Goal: Task Accomplishment & Management: Manage account settings

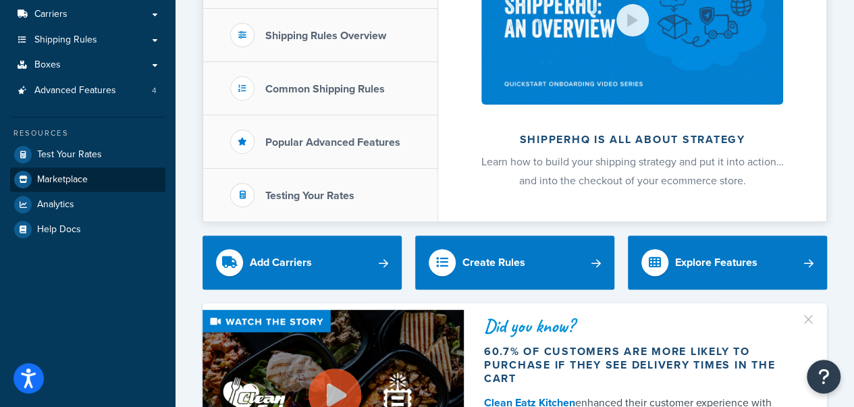
scroll to position [67, 0]
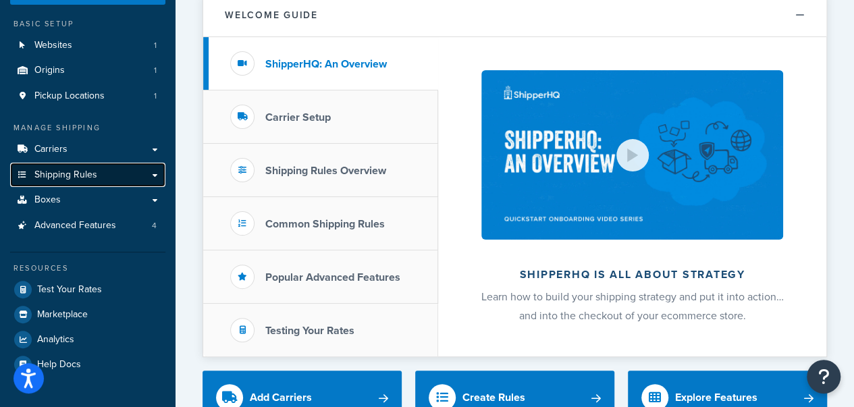
click at [86, 173] on span "Shipping Rules" at bounding box center [65, 174] width 63 height 11
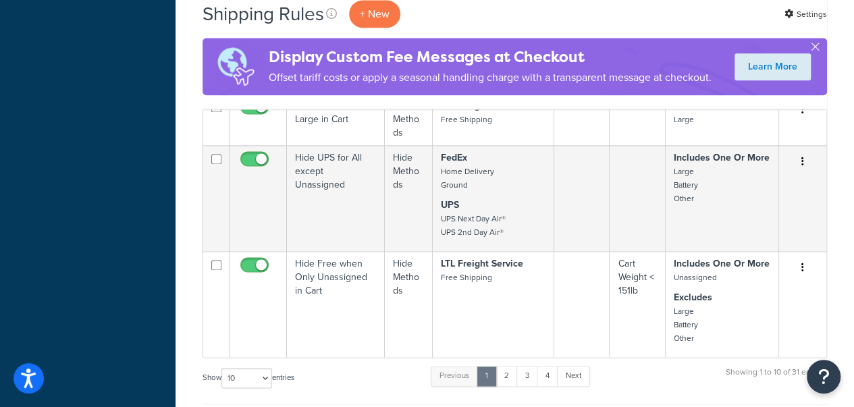
scroll to position [945, 0]
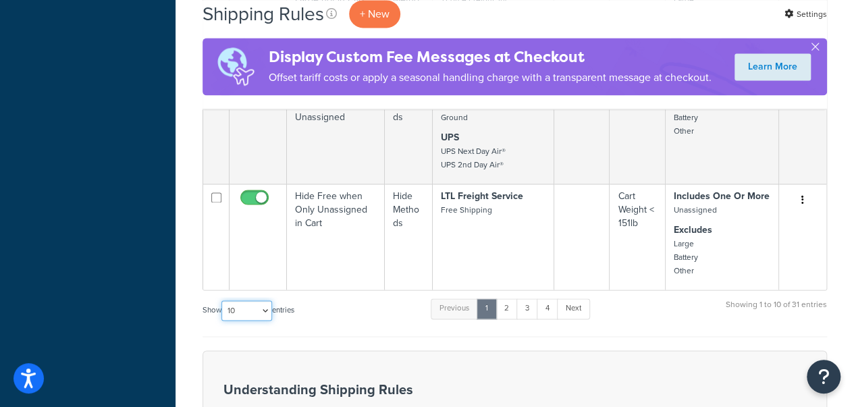
click at [266, 311] on select "10 15 25 50 100 1000" at bounding box center [246, 310] width 51 height 20
select select "100"
click at [223, 306] on select "10 15 25 50 100 1000" at bounding box center [246, 310] width 51 height 20
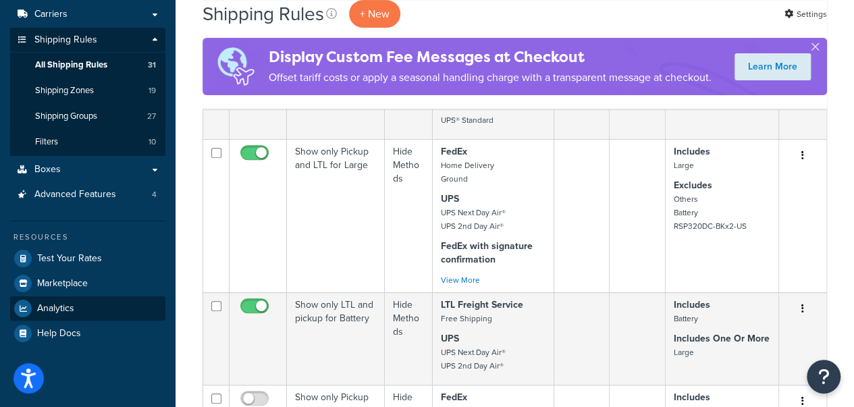
scroll to position [0, 0]
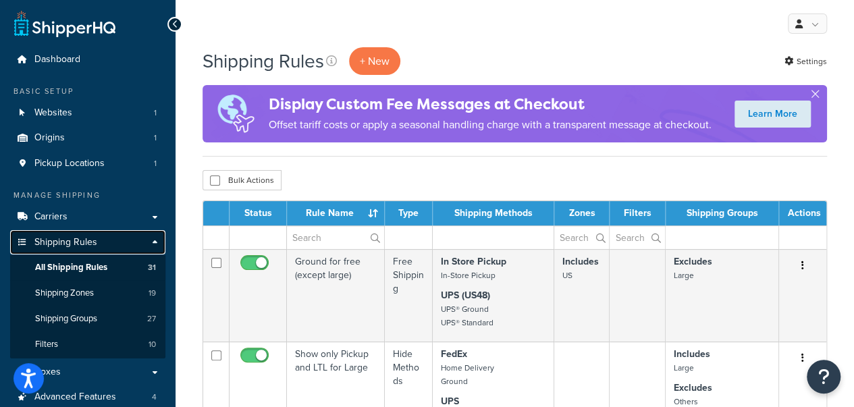
click at [117, 246] on link "Shipping Rules" at bounding box center [87, 242] width 155 height 25
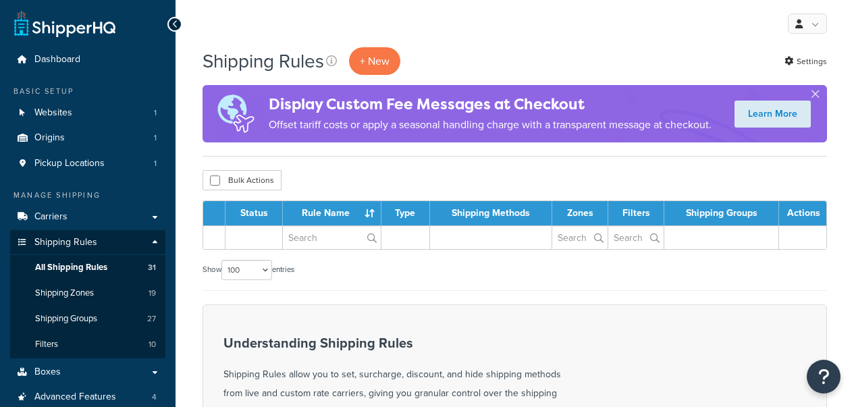
select select "100"
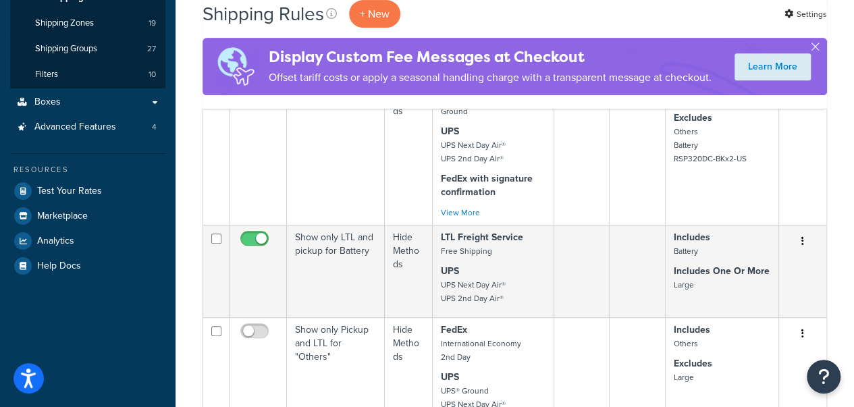
scroll to position [67, 0]
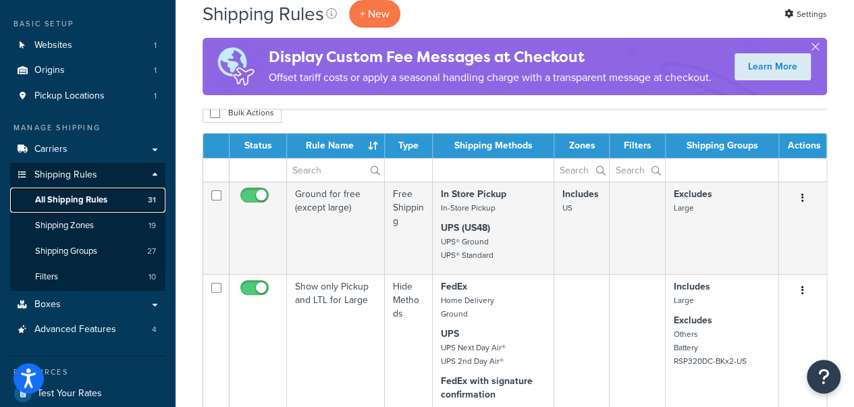
click at [96, 193] on link "All Shipping Rules 31" at bounding box center [87, 200] width 155 height 25
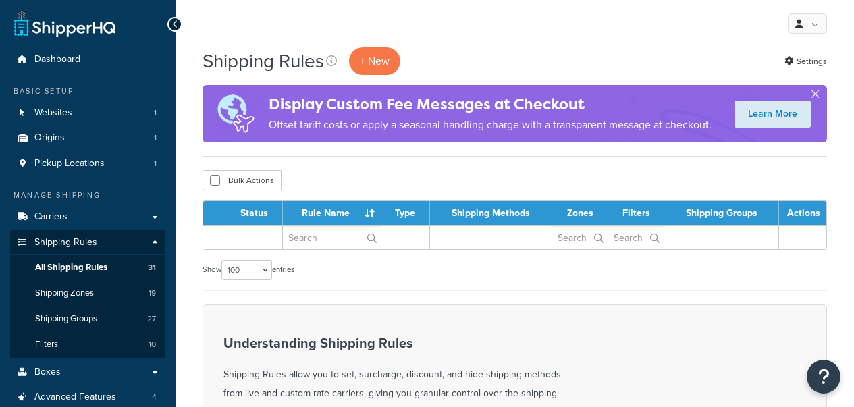
select select "100"
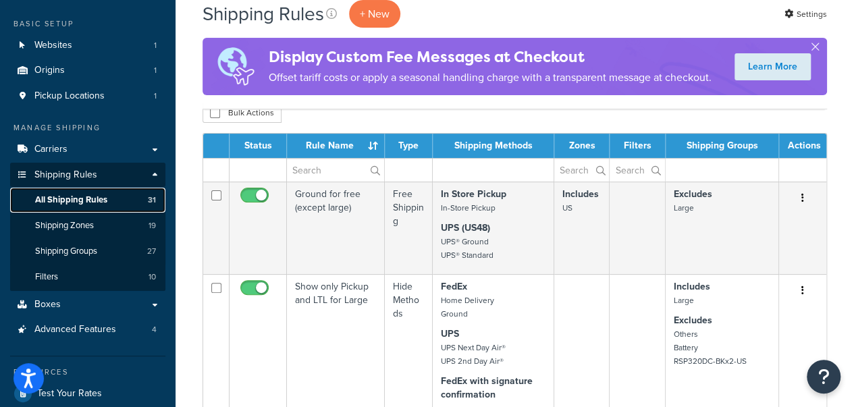
click at [84, 203] on span "All Shipping Rules" at bounding box center [71, 199] width 72 height 11
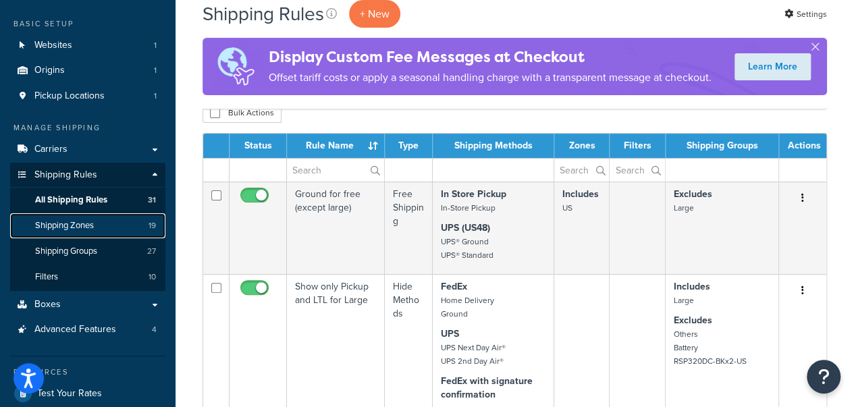
click at [86, 227] on span "Shipping Zones" at bounding box center [64, 225] width 59 height 11
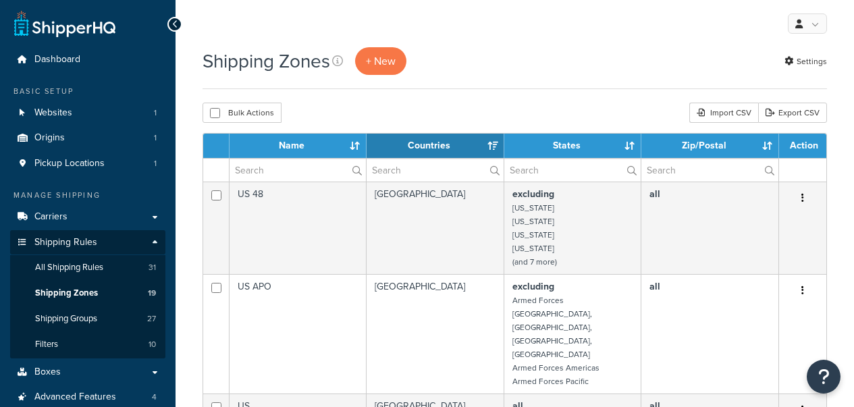
select select "15"
click at [88, 238] on span "Shipping Rules" at bounding box center [65, 242] width 63 height 11
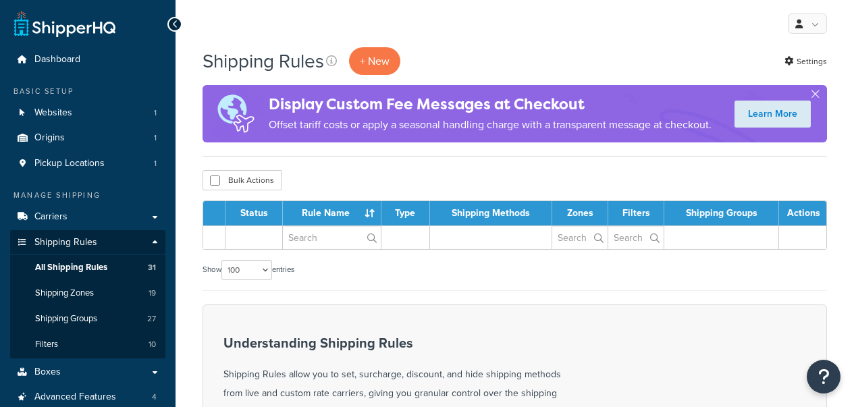
select select "100"
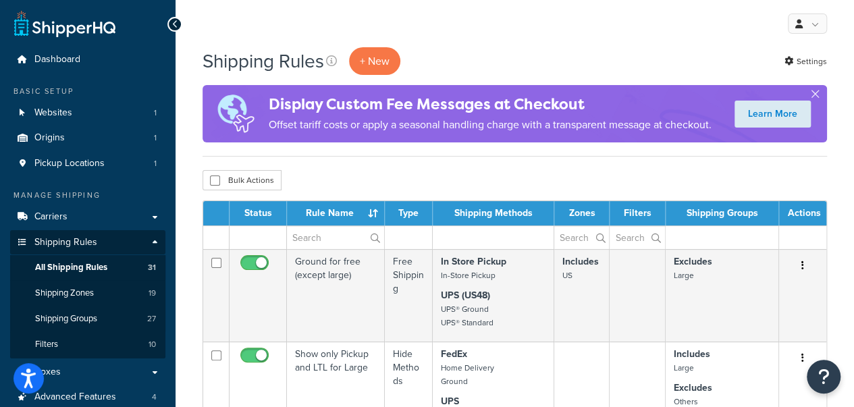
scroll to position [202, 0]
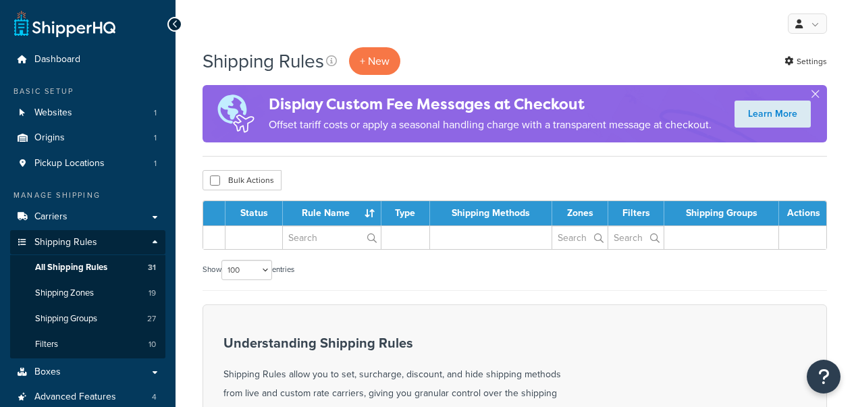
select select "100"
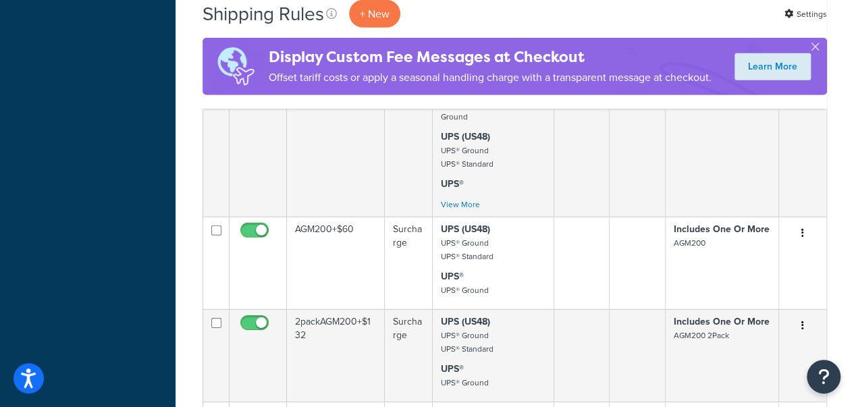
scroll to position [3006, 0]
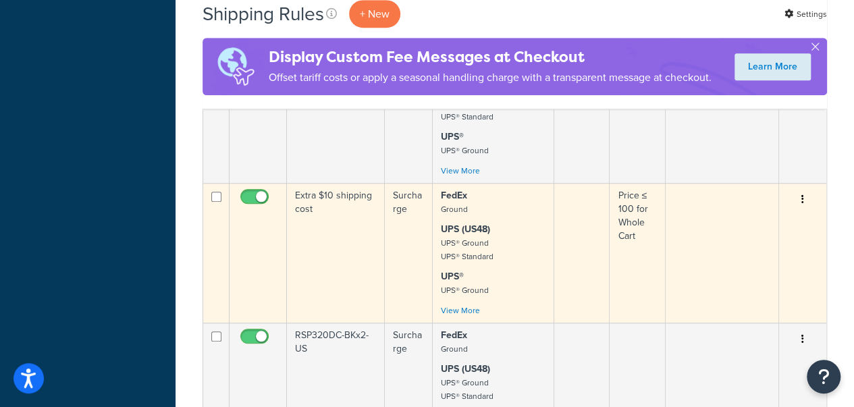
click at [801, 196] on button "button" at bounding box center [802, 200] width 19 height 22
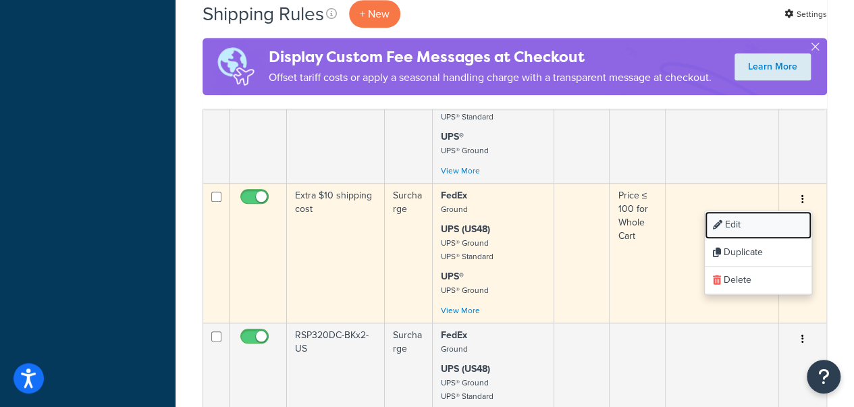
click at [767, 219] on link "Edit" at bounding box center [758, 225] width 107 height 28
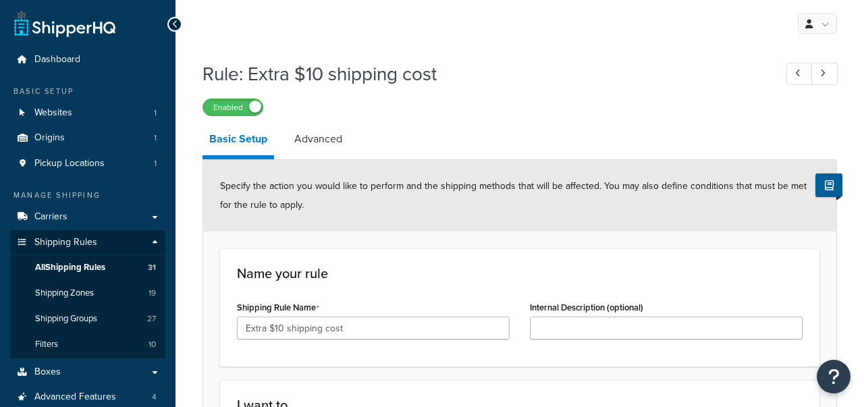
select select "SURCHARGE"
select select "ORDER"
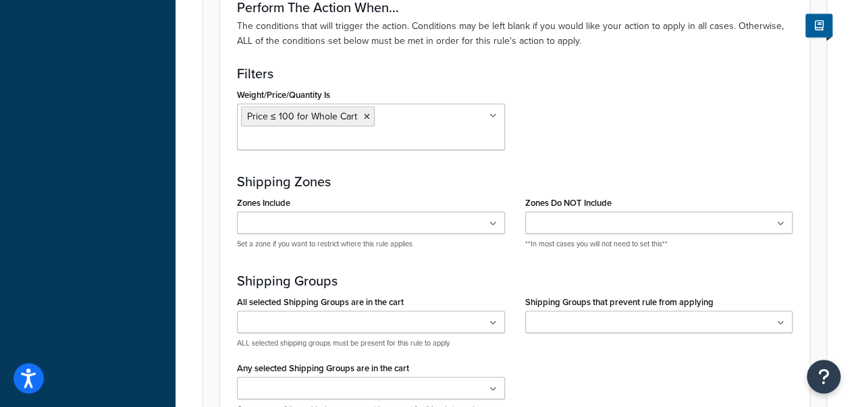
scroll to position [1350, 0]
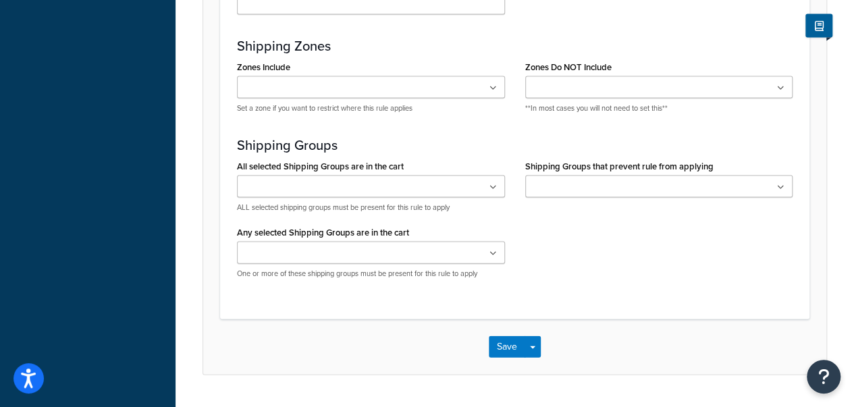
click at [599, 180] on input "Shipping Groups that prevent rule from applying" at bounding box center [588, 187] width 119 height 15
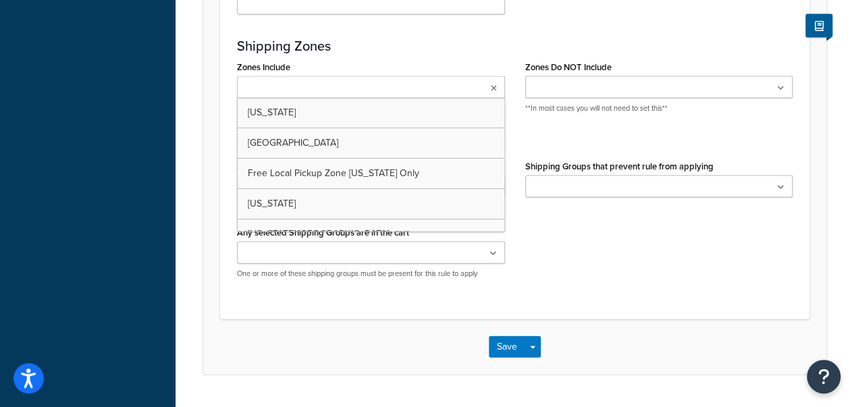
click at [424, 84] on ul at bounding box center [371, 87] width 268 height 22
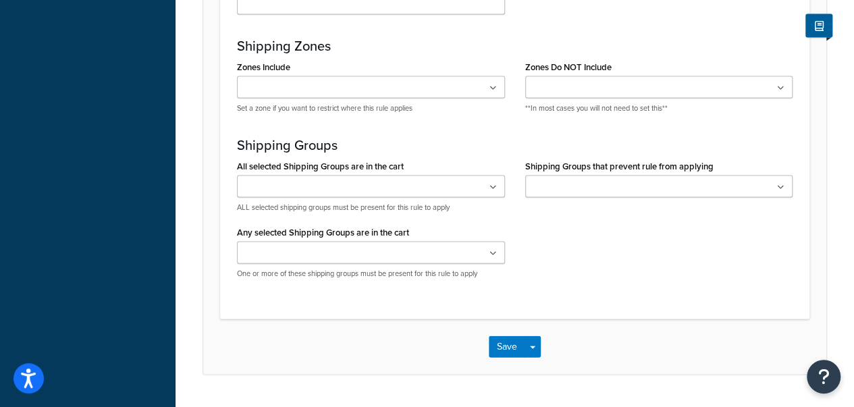
click at [452, 53] on div "Shipping Zones Zones Include American Samoa CANADA Free Local Pickup Zone Calif…" at bounding box center [515, 80] width 556 height 85
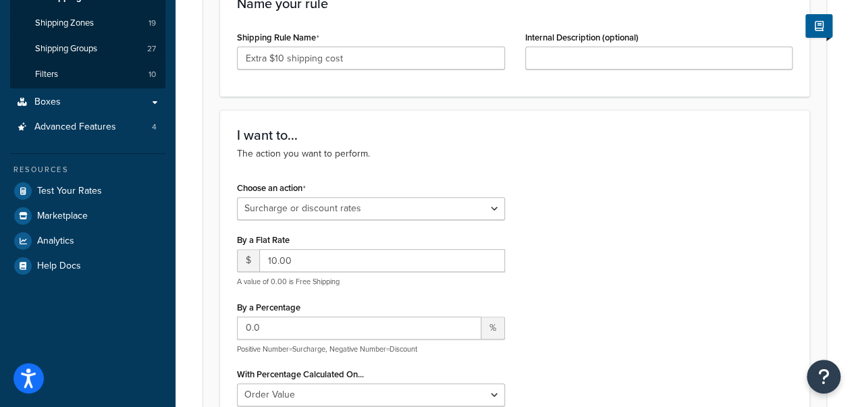
scroll to position [0, 0]
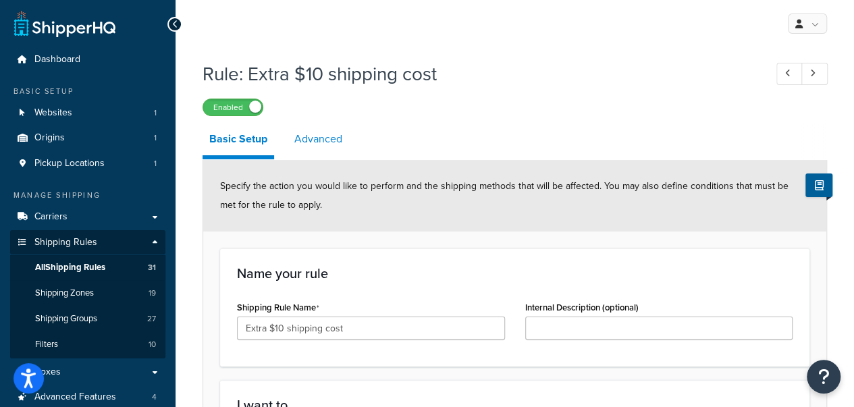
click at [326, 143] on link "Advanced" at bounding box center [318, 139] width 61 height 32
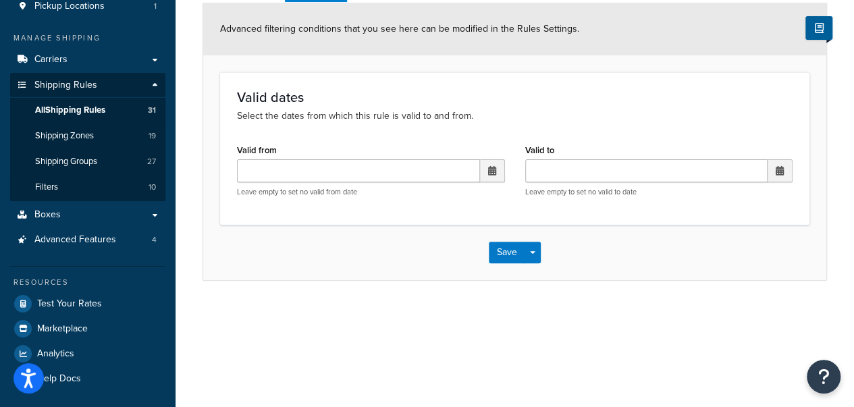
scroll to position [90, 0]
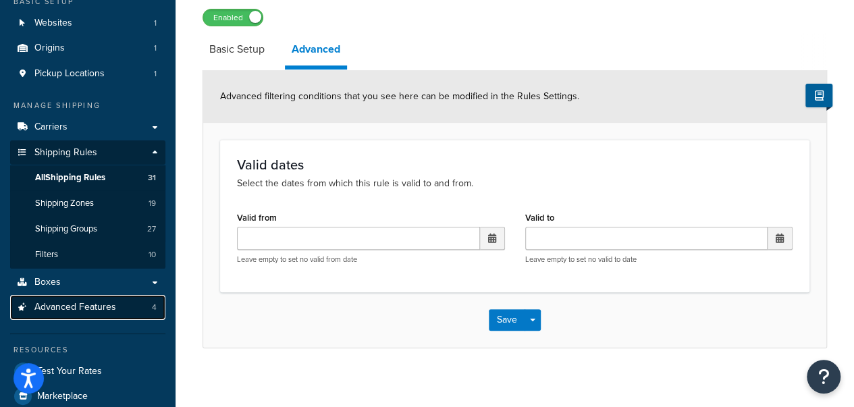
click at [108, 304] on span "Advanced Features" at bounding box center [75, 307] width 82 height 11
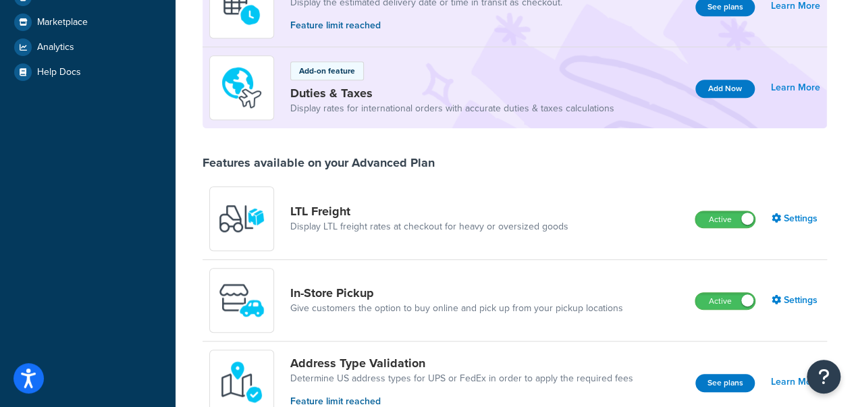
scroll to position [22, 0]
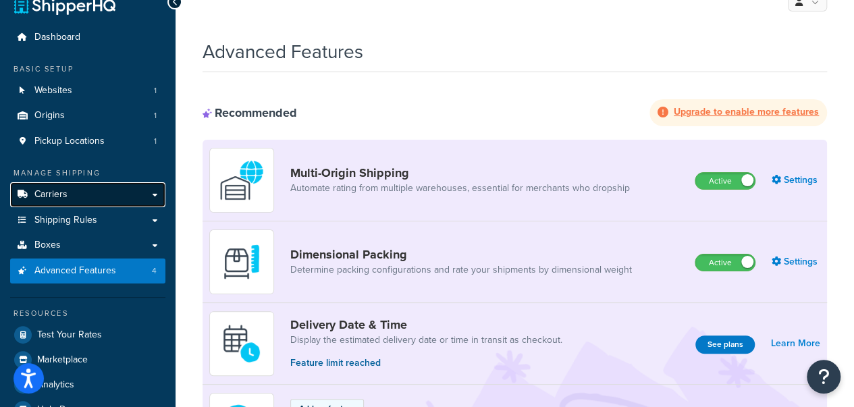
click at [67, 195] on link "Carriers" at bounding box center [87, 194] width 155 height 25
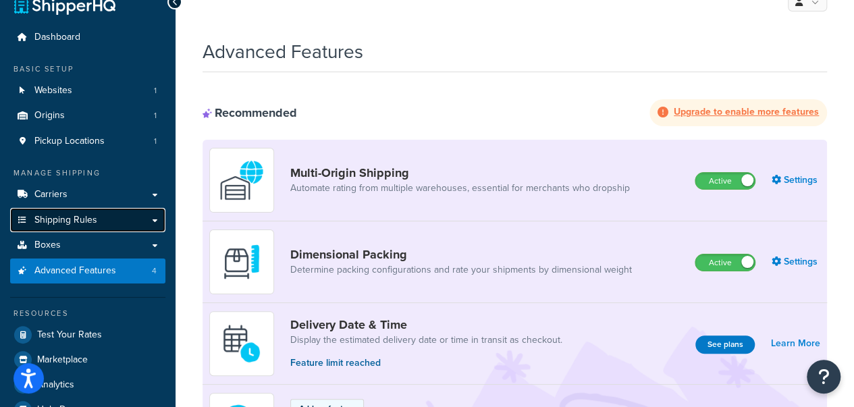
click at [64, 221] on span "Shipping Rules" at bounding box center [65, 220] width 63 height 11
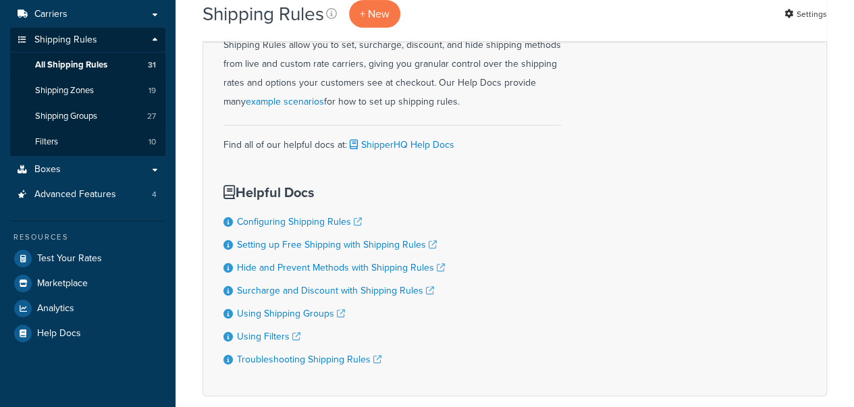
select select "100"
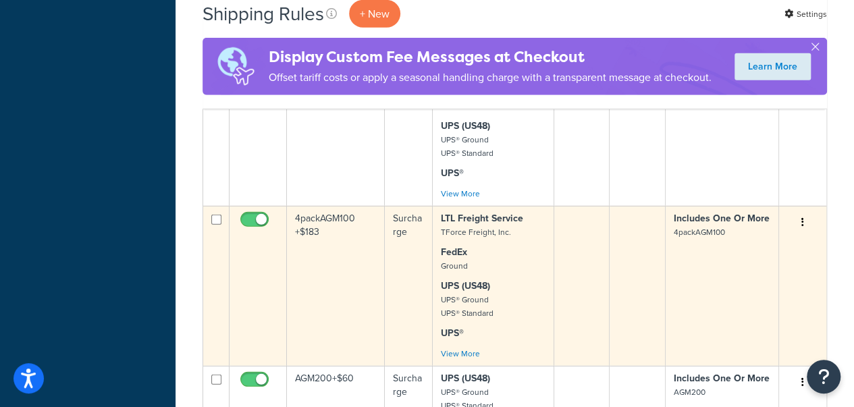
scroll to position [3006, 0]
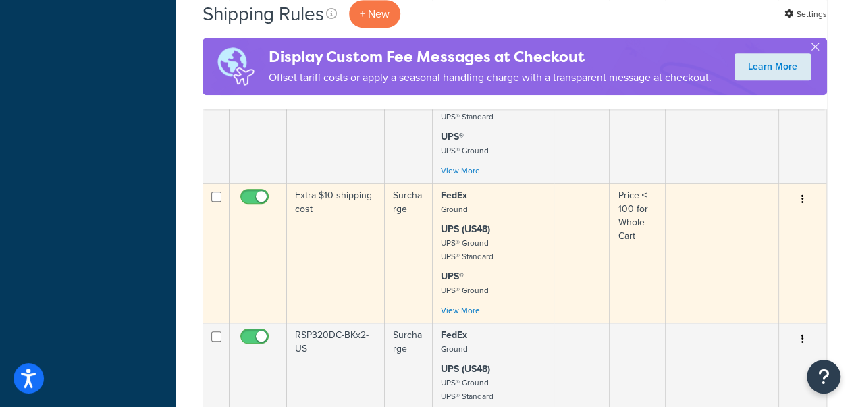
click at [799, 190] on button "button" at bounding box center [802, 200] width 19 height 22
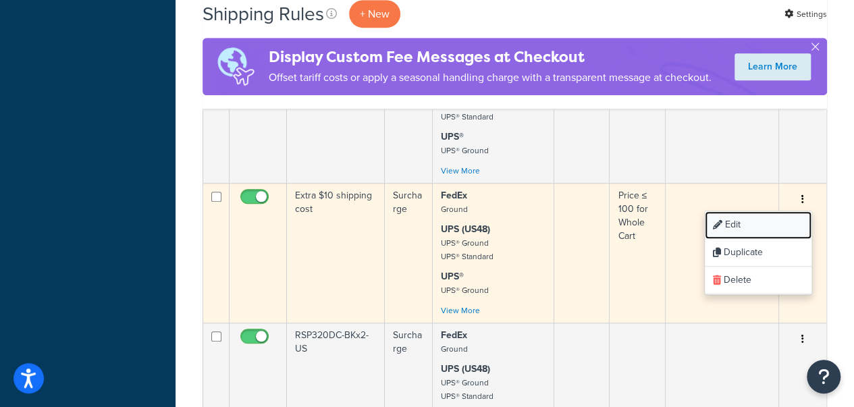
click at [786, 221] on link "Edit" at bounding box center [758, 225] width 107 height 28
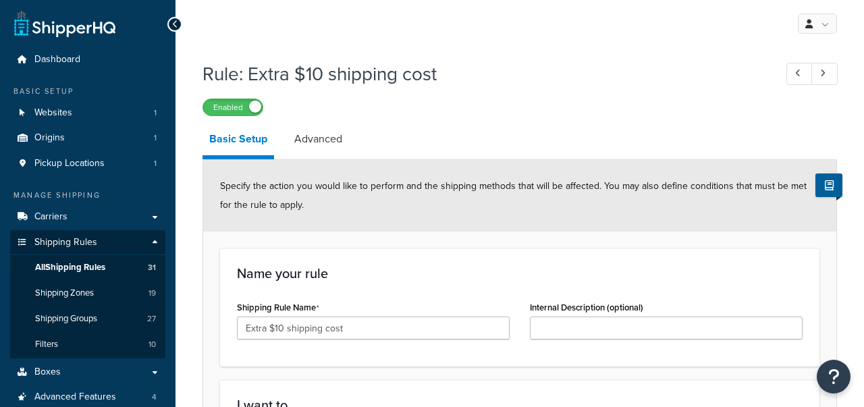
select select "SURCHARGE"
select select "ORDER"
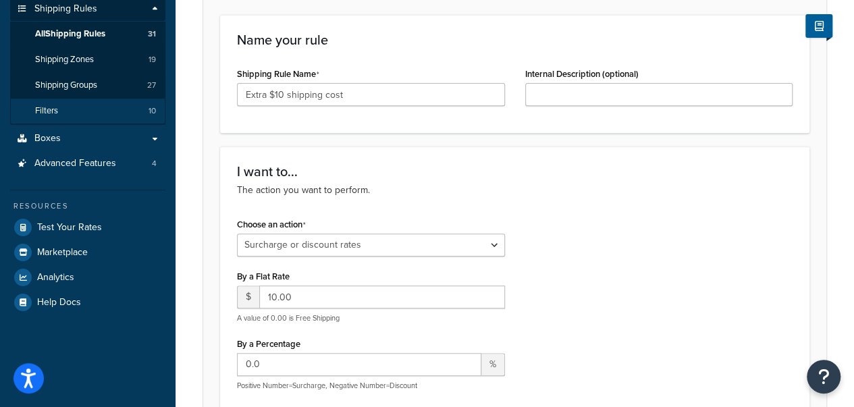
scroll to position [166, 0]
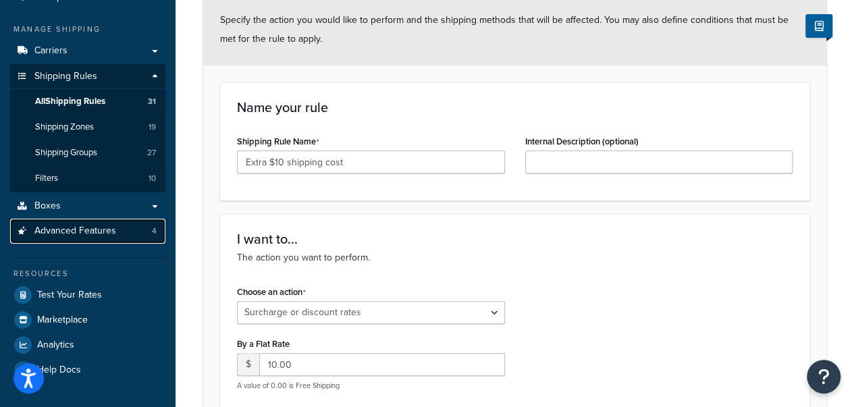
click at [77, 240] on link "Advanced Features 4" at bounding box center [87, 231] width 155 height 25
click at [115, 238] on link "Advanced Features 4" at bounding box center [87, 231] width 155 height 25
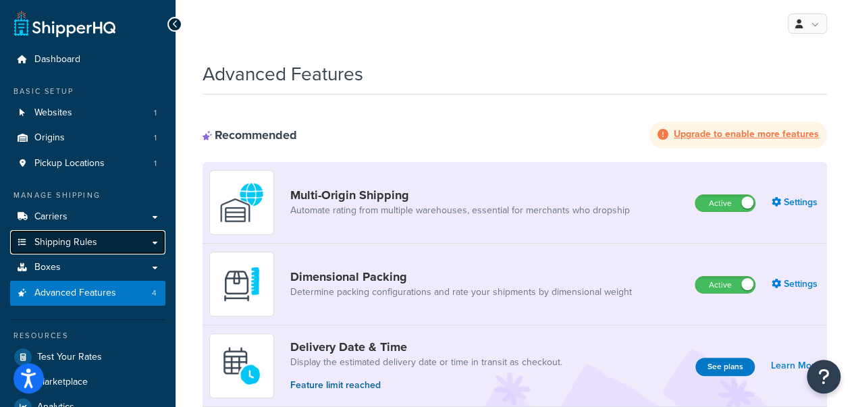
click at [62, 242] on span "Shipping Rules" at bounding box center [65, 242] width 63 height 11
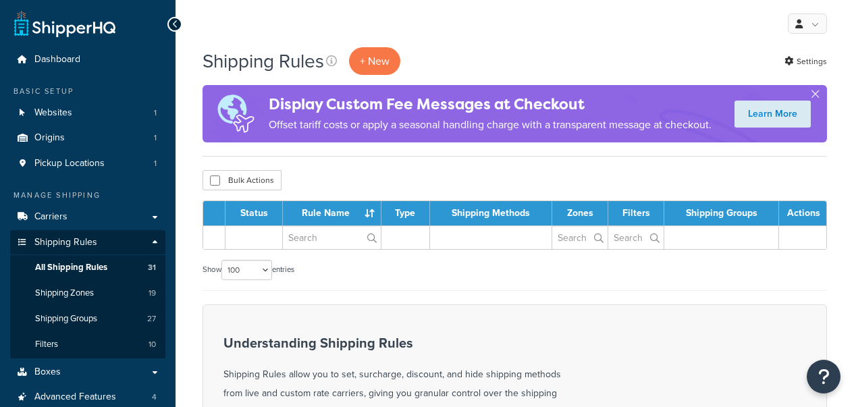
select select "100"
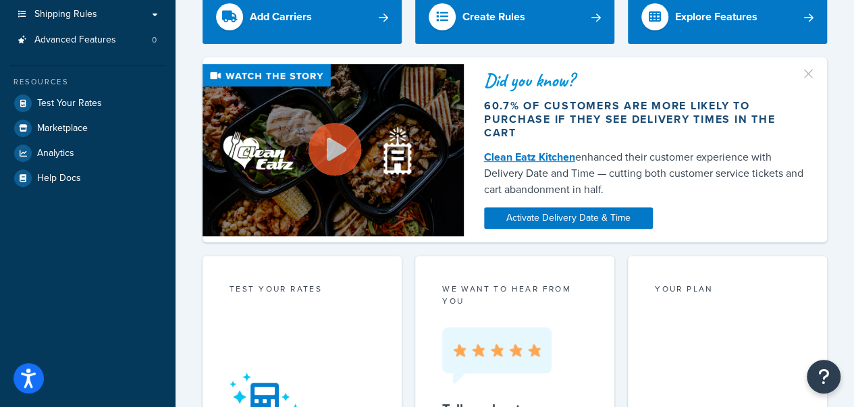
scroll to position [67, 0]
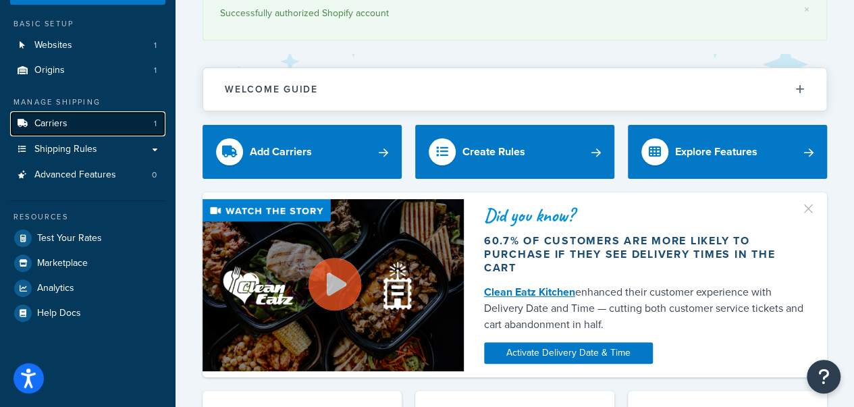
click at [95, 132] on link "Carriers 1" at bounding box center [87, 123] width 155 height 25
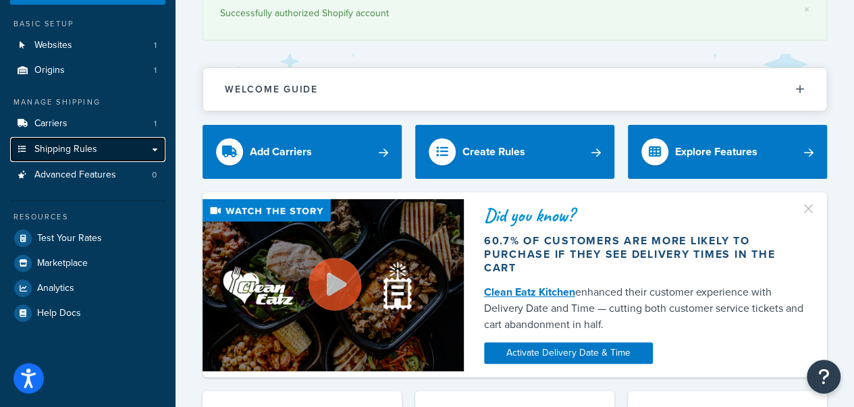
click at [97, 146] on link "Shipping Rules" at bounding box center [87, 149] width 155 height 25
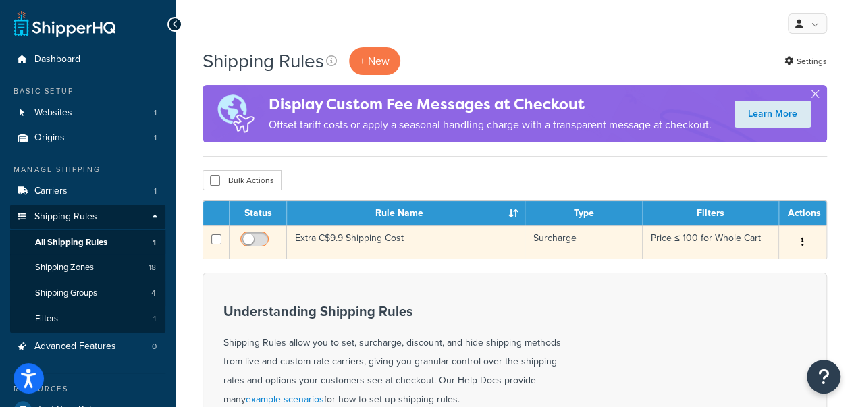
click at [246, 240] on input "checkbox" at bounding box center [256, 242] width 37 height 17
checkbox input "true"
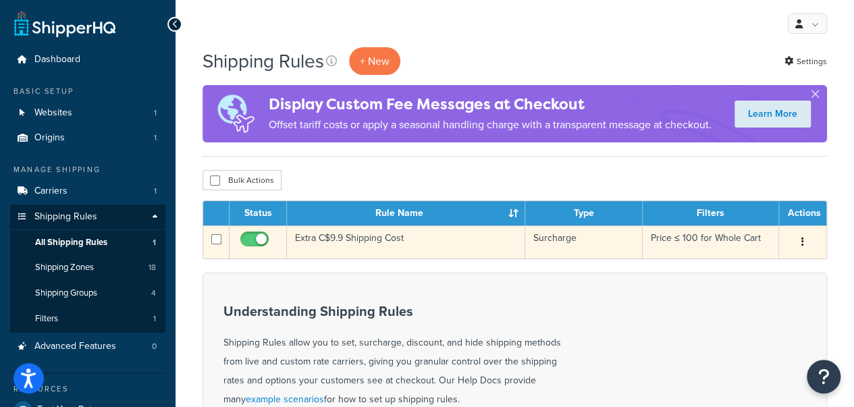
click at [798, 241] on button "button" at bounding box center [802, 243] width 19 height 22
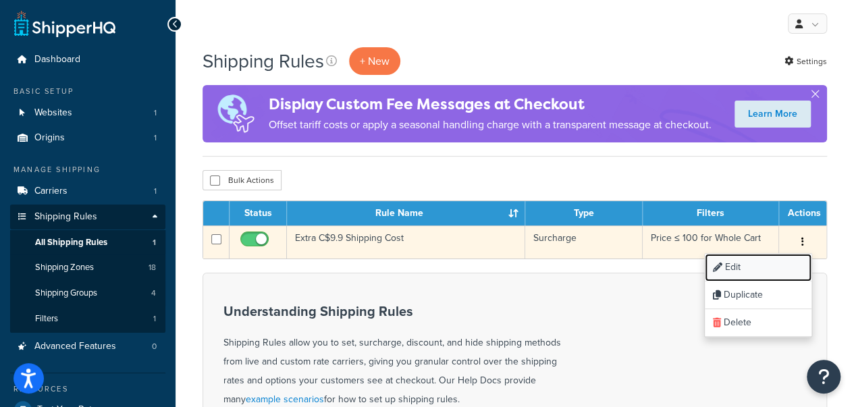
click at [789, 267] on link "Edit" at bounding box center [758, 268] width 107 height 28
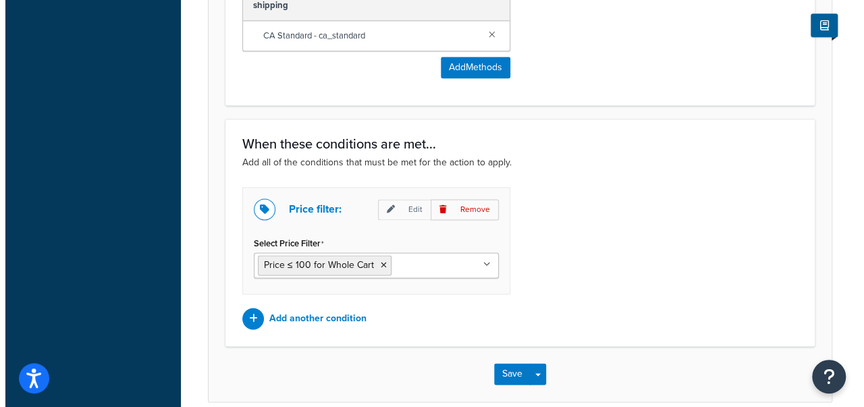
scroll to position [937, 0]
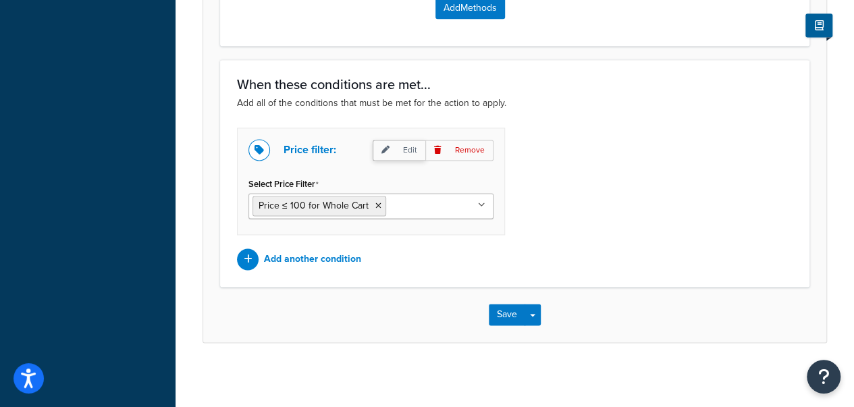
click at [389, 146] on icon at bounding box center [385, 150] width 8 height 8
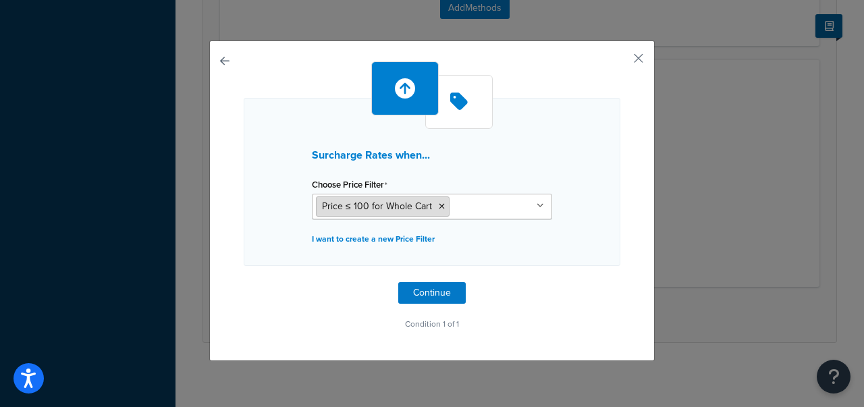
click at [369, 211] on span "Price ≤ 100 for Whole Cart" at bounding box center [377, 206] width 110 height 14
click at [370, 207] on span "Price ≤ 100 for Whole Cart" at bounding box center [377, 206] width 110 height 14
click at [393, 156] on h3 "Surcharge Rates when..." at bounding box center [432, 155] width 240 height 12
click at [620, 61] on button "button" at bounding box center [618, 62] width 3 height 3
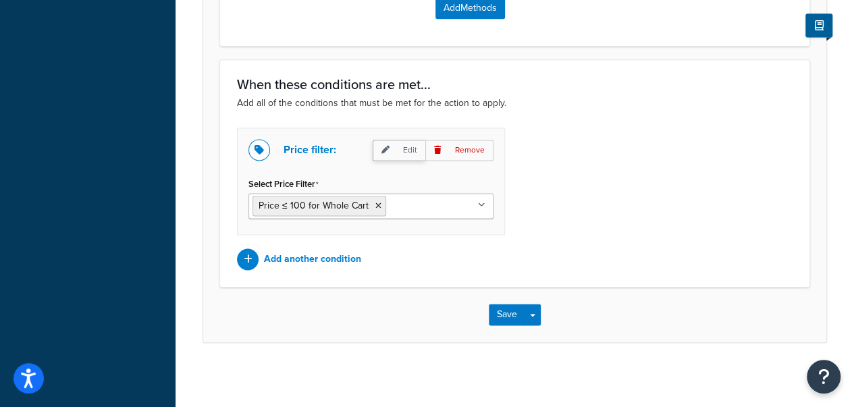
click at [406, 151] on p "Edit" at bounding box center [399, 150] width 53 height 21
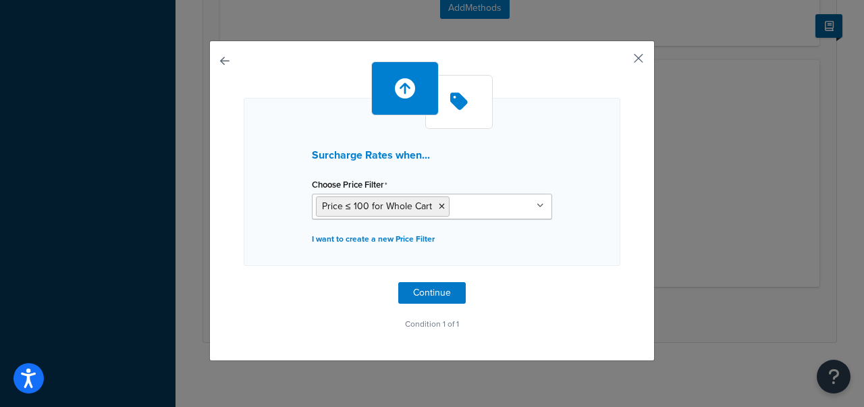
click at [620, 61] on button "button" at bounding box center [618, 62] width 3 height 3
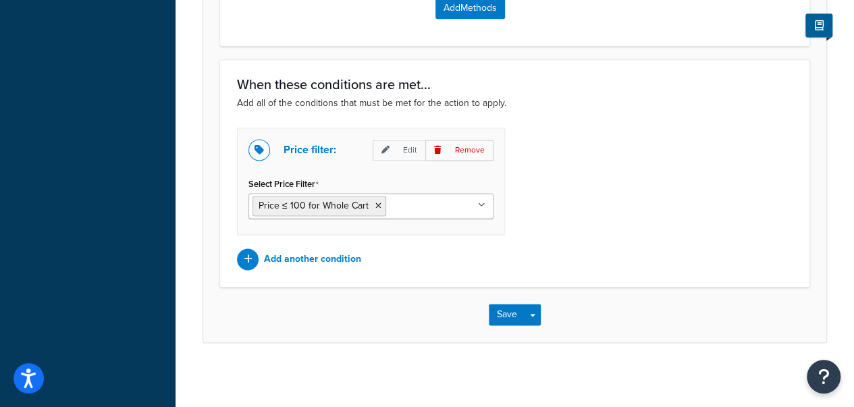
click at [489, 205] on ul "Price ≤ 100 for Whole Cart" at bounding box center [370, 206] width 245 height 26
click at [477, 200] on ul "Price ≤ 100 for Whole Cart" at bounding box center [370, 206] width 245 height 26
click at [271, 253] on p "Add another condition" at bounding box center [312, 259] width 97 height 19
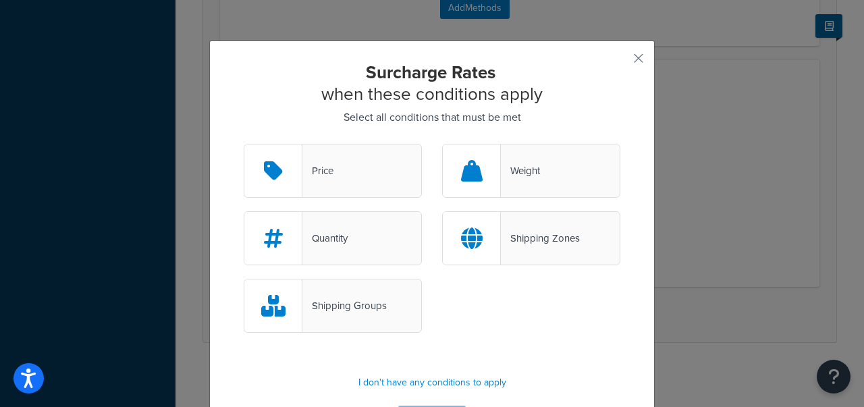
click at [342, 178] on div "Price" at bounding box center [333, 171] width 178 height 54
click at [0, 0] on input "Price" at bounding box center [0, 0] width 0 height 0
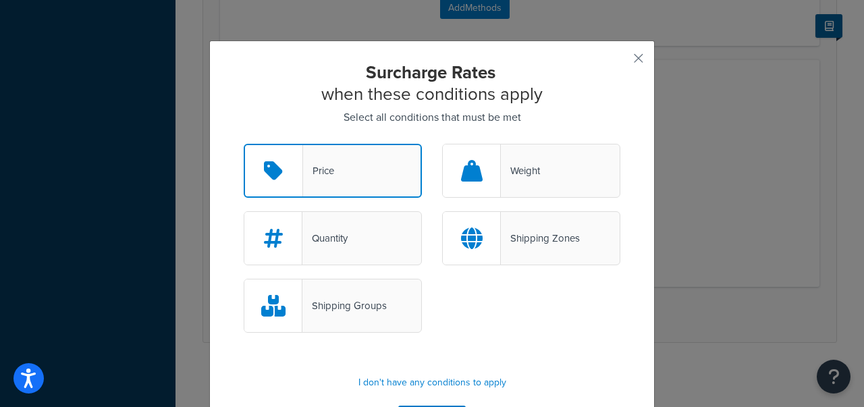
scroll to position [47, 0]
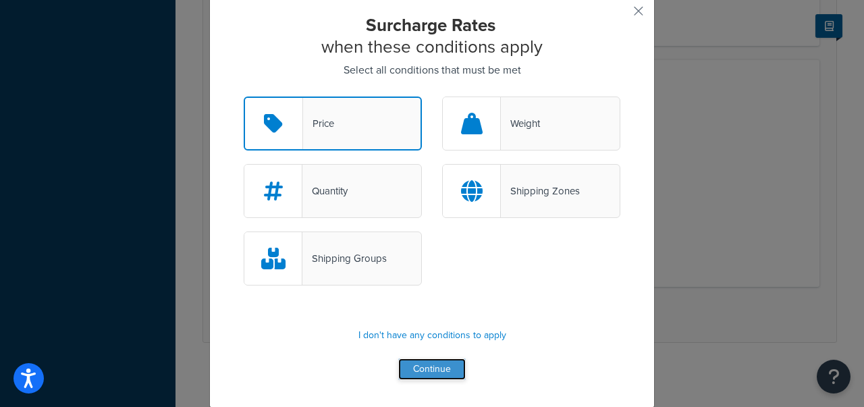
click at [419, 371] on button "Continue" at bounding box center [431, 369] width 67 height 22
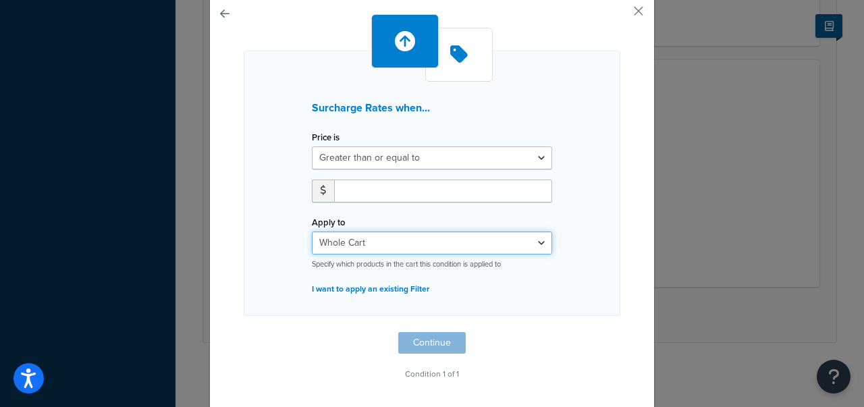
click at [430, 248] on select "Whole Cart Everything in Shipping Group Everything at Origin Each Item within S…" at bounding box center [432, 243] width 240 height 23
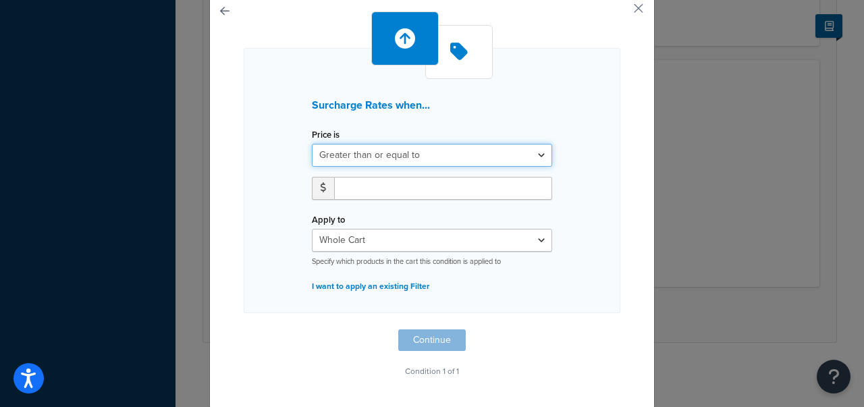
click at [468, 149] on select "Greater than or equal to Between or equal to Less than or equal to" at bounding box center [432, 155] width 240 height 23
select select "UNDER"
click at [312, 144] on select "Greater than or equal to Between or equal to Less than or equal to" at bounding box center [432, 155] width 240 height 23
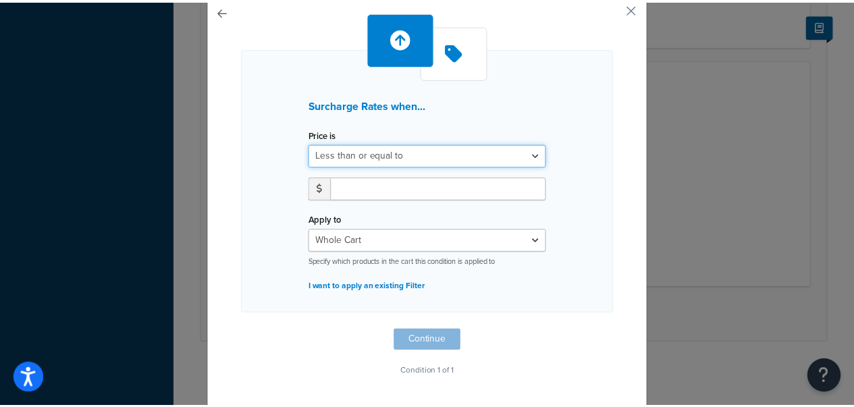
scroll to position [0, 0]
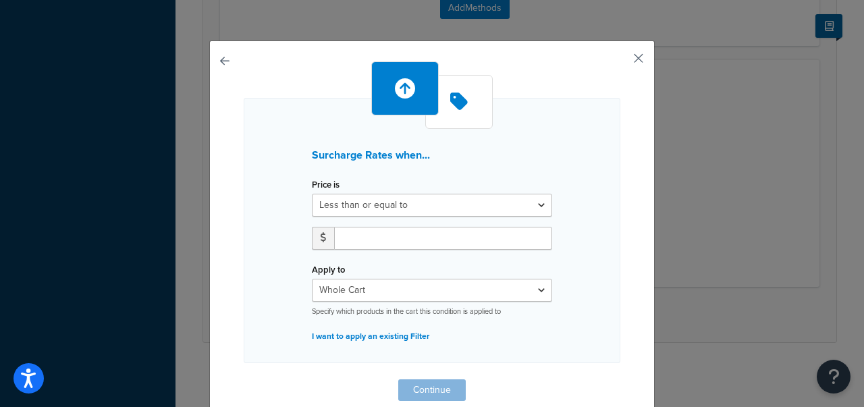
click at [620, 61] on button "button" at bounding box center [618, 62] width 3 height 3
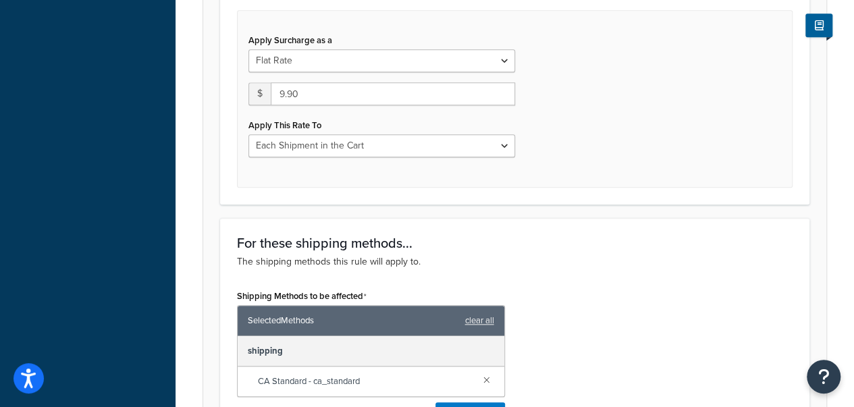
scroll to position [262, 0]
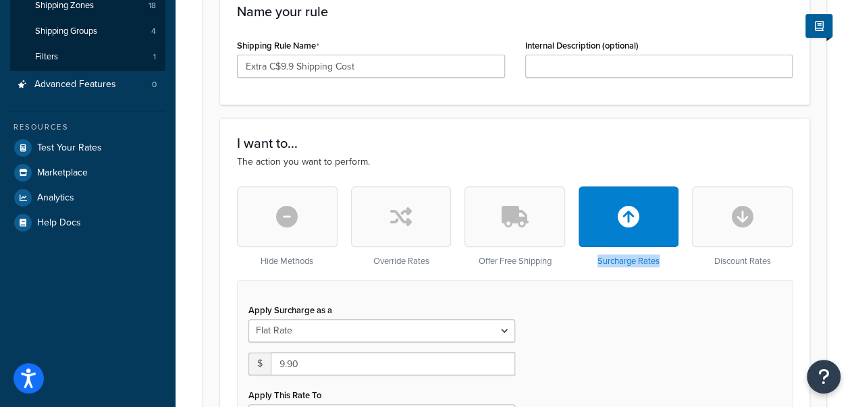
drag, startPoint x: 594, startPoint y: 259, endPoint x: 663, endPoint y: 261, distance: 68.9
click at [663, 261] on div "Surcharge Rates" at bounding box center [628, 226] width 101 height 80
copy div "Surcharge Rates"
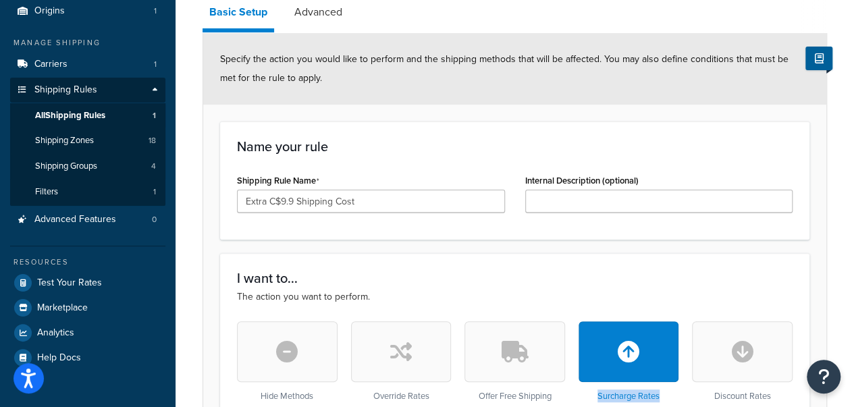
scroll to position [0, 0]
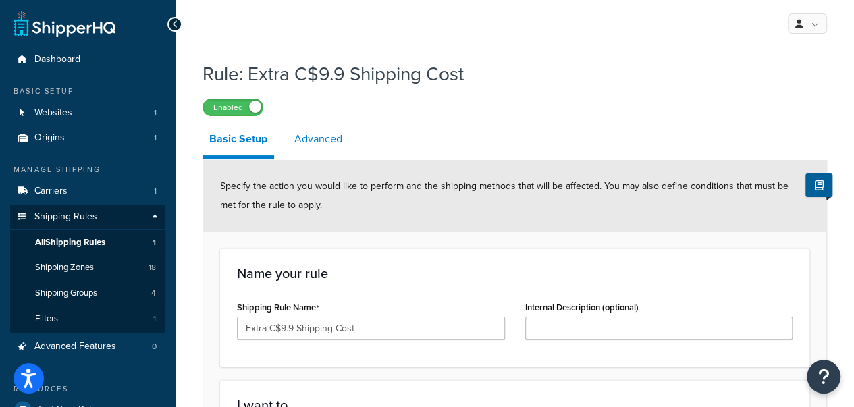
click at [312, 140] on link "Advanced" at bounding box center [318, 139] width 61 height 32
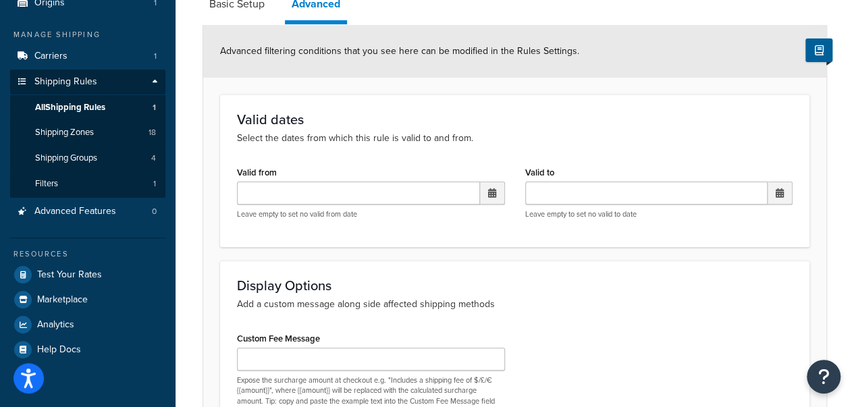
scroll to position [67, 0]
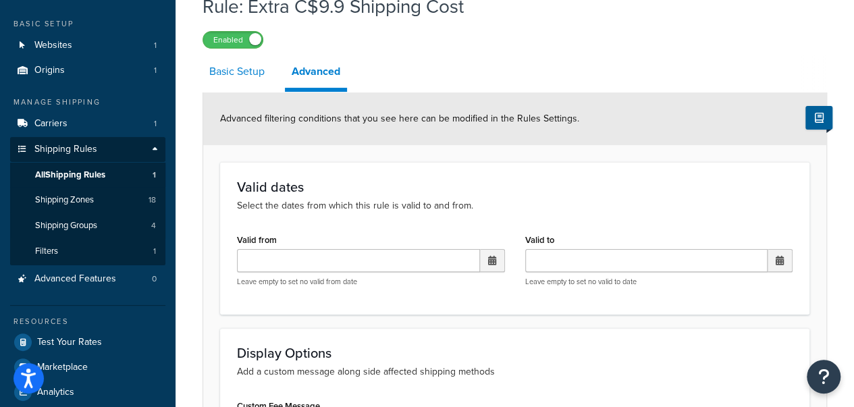
click at [247, 75] on link "Basic Setup" at bounding box center [236, 71] width 69 height 32
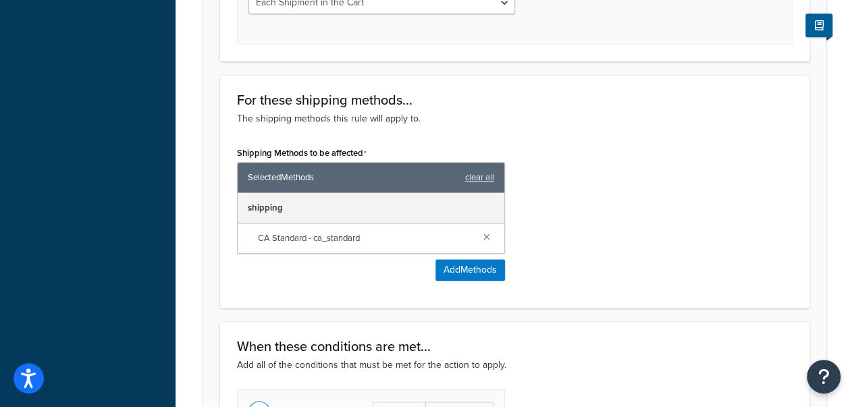
scroll to position [810, 0]
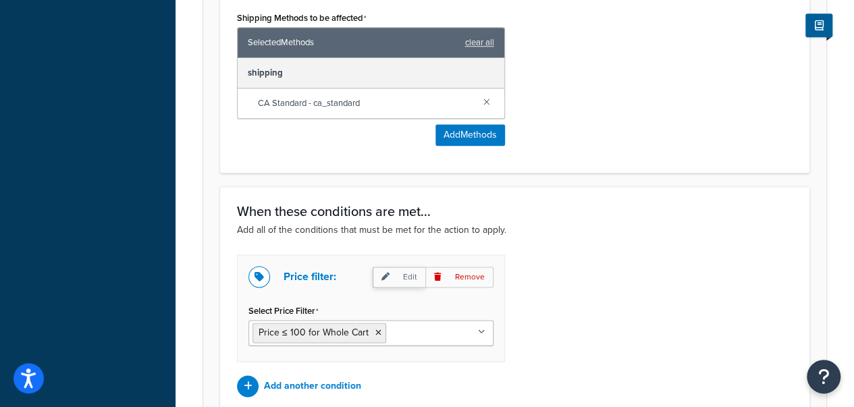
click at [407, 279] on p "Edit" at bounding box center [399, 277] width 53 height 21
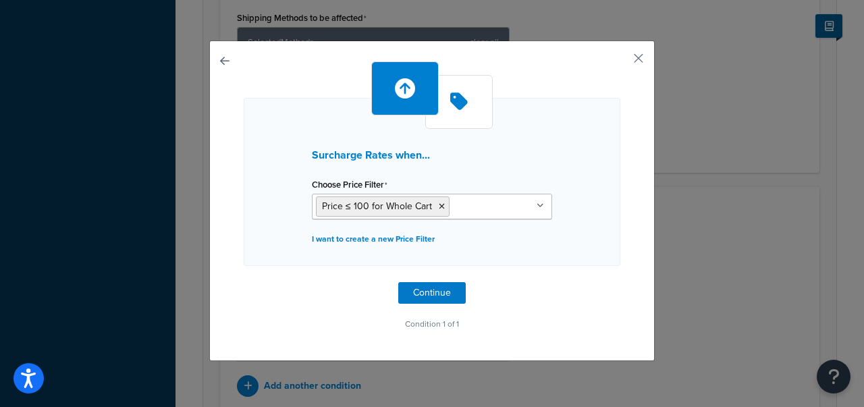
click at [504, 207] on ul "Price ≤ 100 for Whole Cart" at bounding box center [432, 207] width 240 height 26
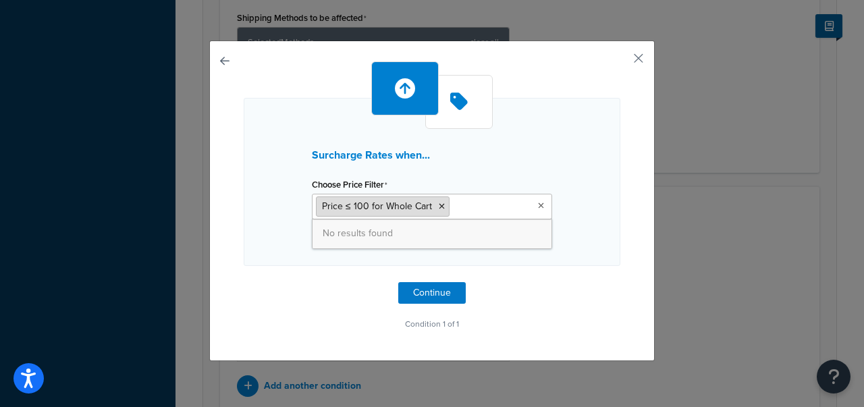
click at [439, 206] on icon at bounding box center [442, 206] width 6 height 8
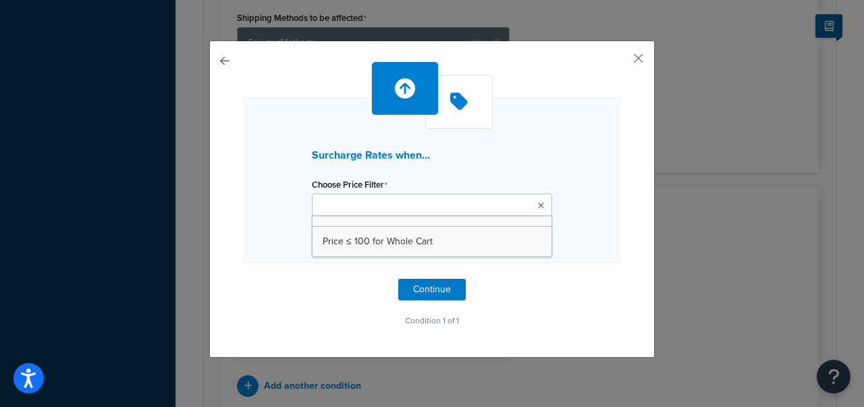
click at [433, 209] on ul at bounding box center [432, 205] width 240 height 22
click at [501, 284] on div "Surcharge Rates when... Choose Price Filter Price ≤ 100 for Whole Cart I want t…" at bounding box center [432, 195] width 377 height 269
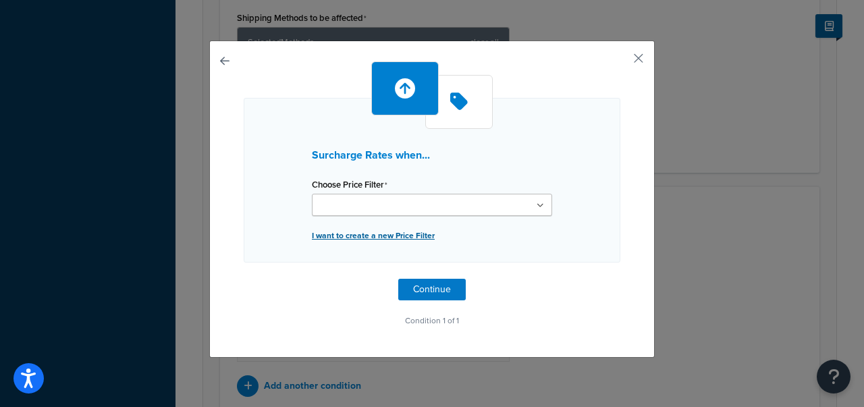
click at [412, 240] on p "I want to create a new Price Filter" at bounding box center [432, 235] width 240 height 19
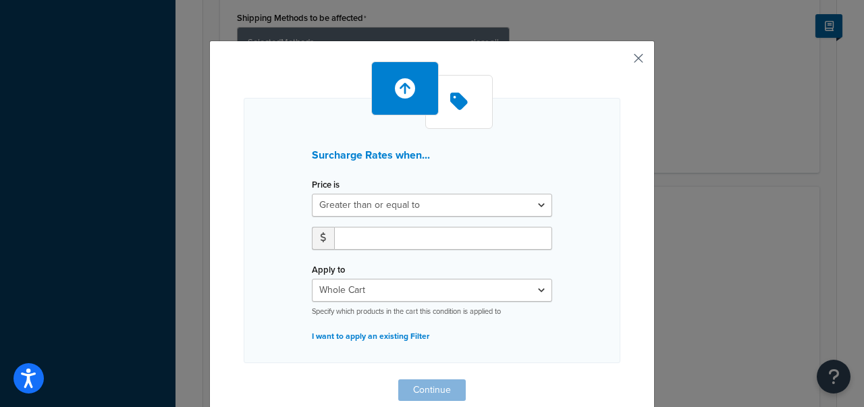
click at [638, 63] on div "Surcharge Rates when... Price is Greater than or equal to Between or equal to L…" at bounding box center [431, 249] width 445 height 418
click at [620, 61] on button "button" at bounding box center [618, 62] width 3 height 3
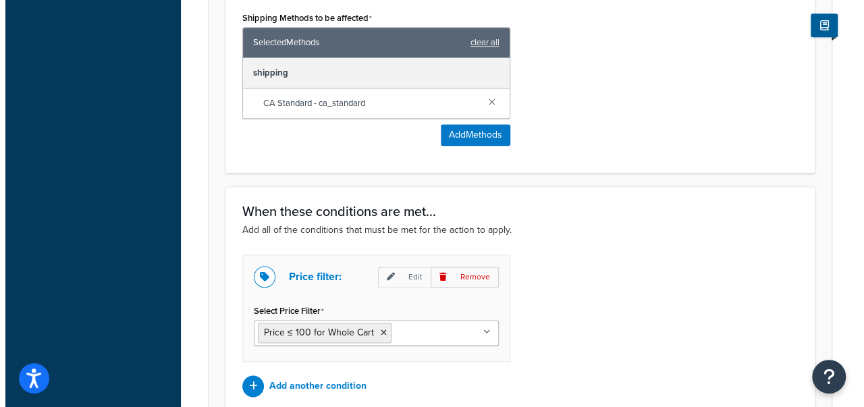
scroll to position [937, 0]
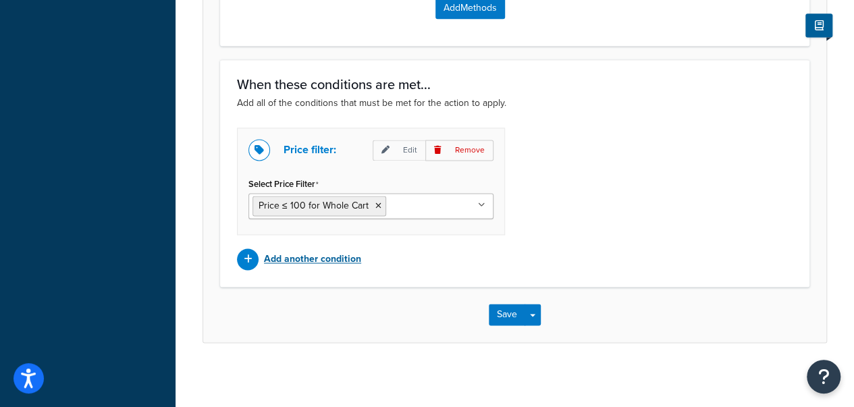
click at [315, 261] on p "Add another condition" at bounding box center [312, 259] width 97 height 19
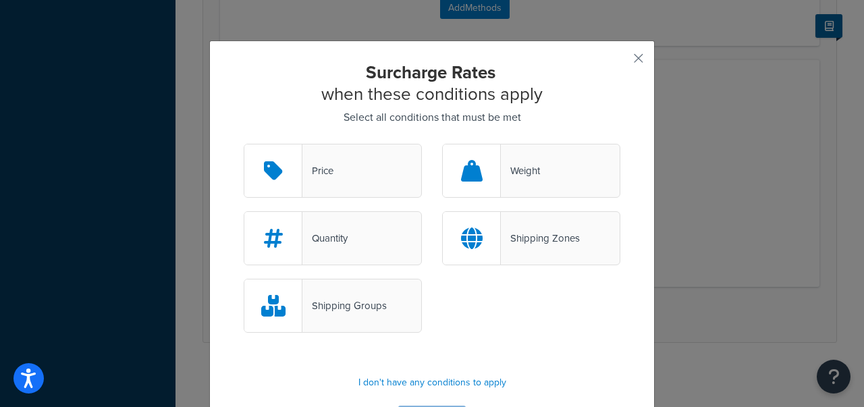
click at [485, 232] on div at bounding box center [472, 238] width 58 height 53
click at [0, 0] on input "Shipping Zones" at bounding box center [0, 0] width 0 height 0
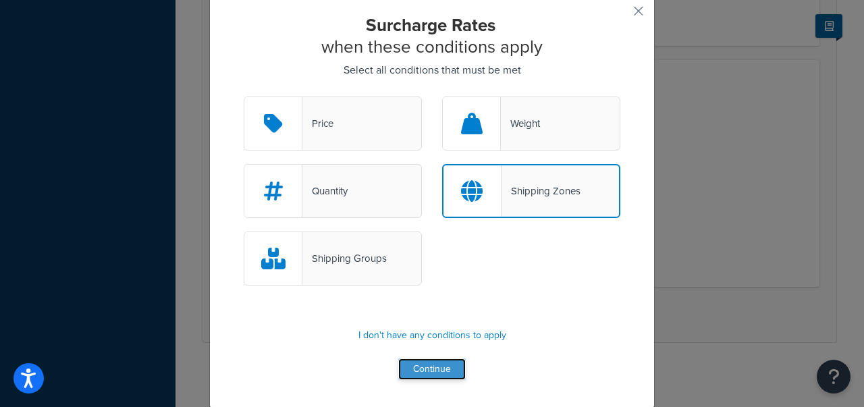
click at [450, 365] on button "Continue" at bounding box center [431, 369] width 67 height 22
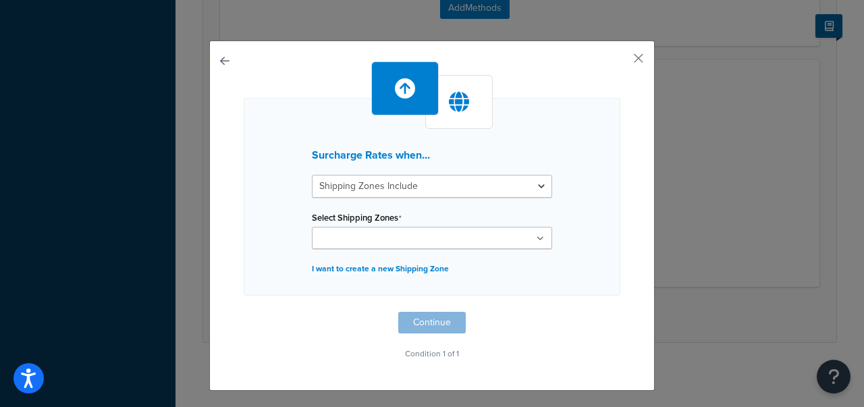
scroll to position [0, 0]
click at [539, 184] on select "Shipping Zones Include Shipping Zones Do Not Include" at bounding box center [432, 186] width 240 height 23
click at [620, 61] on button "button" at bounding box center [618, 62] width 3 height 3
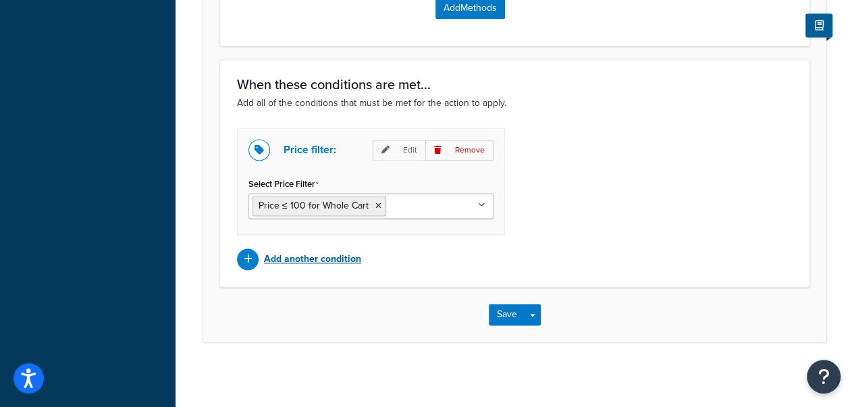
click at [270, 260] on p "Add another condition" at bounding box center [312, 259] width 97 height 19
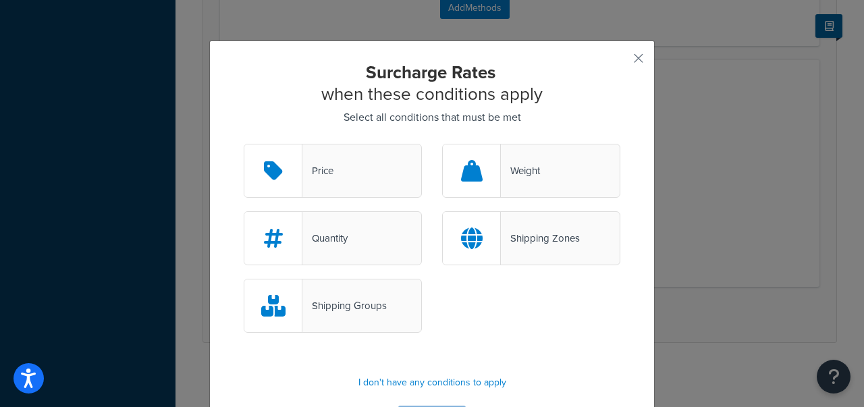
click at [535, 238] on div "Shipping Zones" at bounding box center [540, 238] width 79 height 19
click at [0, 0] on input "Shipping Zones" at bounding box center [0, 0] width 0 height 0
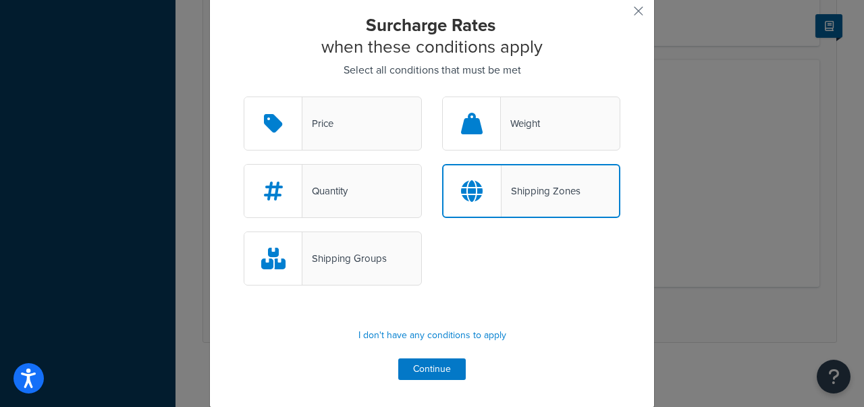
click at [491, 196] on div at bounding box center [472, 190] width 58 height 51
click at [0, 0] on input "Shipping Zones" at bounding box center [0, 0] width 0 height 0
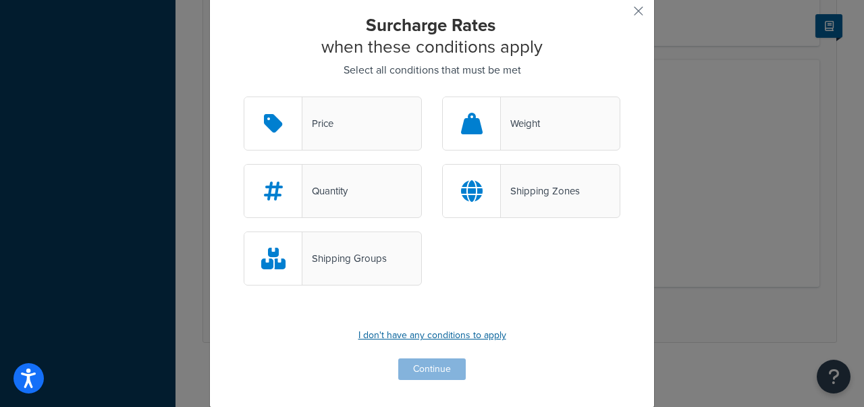
click at [472, 331] on p "I don't have any conditions to apply" at bounding box center [432, 335] width 377 height 19
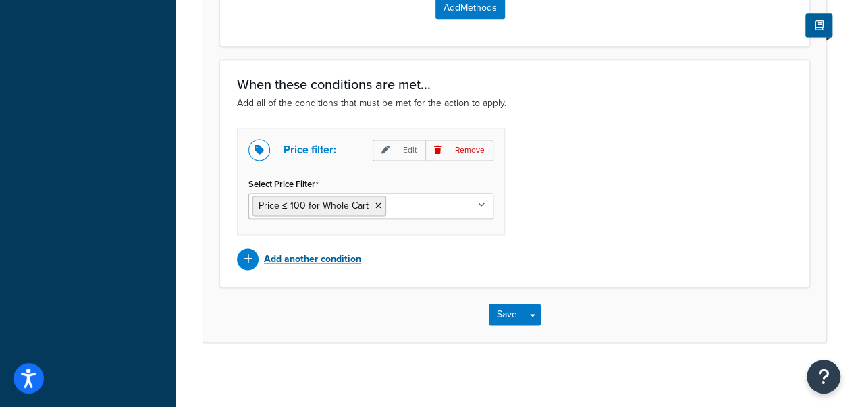
click at [357, 252] on p "Add another condition" at bounding box center [312, 259] width 97 height 19
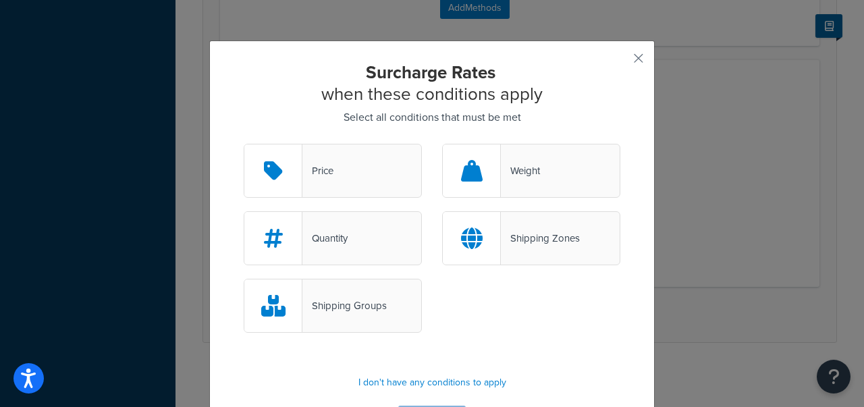
click at [543, 231] on div "Shipping Zones" at bounding box center [540, 238] width 79 height 19
click at [0, 0] on input "Shipping Zones" at bounding box center [0, 0] width 0 height 0
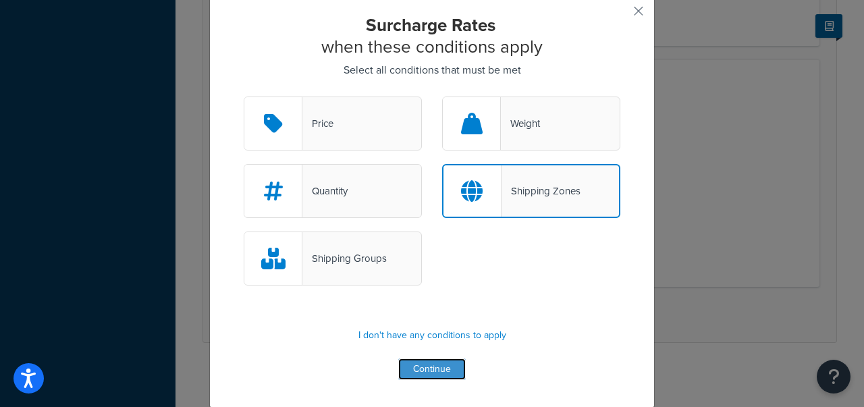
click at [412, 367] on button "Continue" at bounding box center [431, 369] width 67 height 22
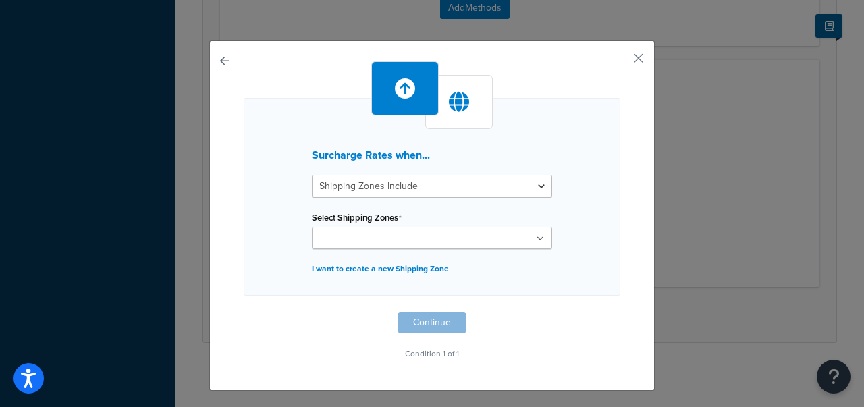
click at [445, 229] on ul at bounding box center [432, 238] width 240 height 22
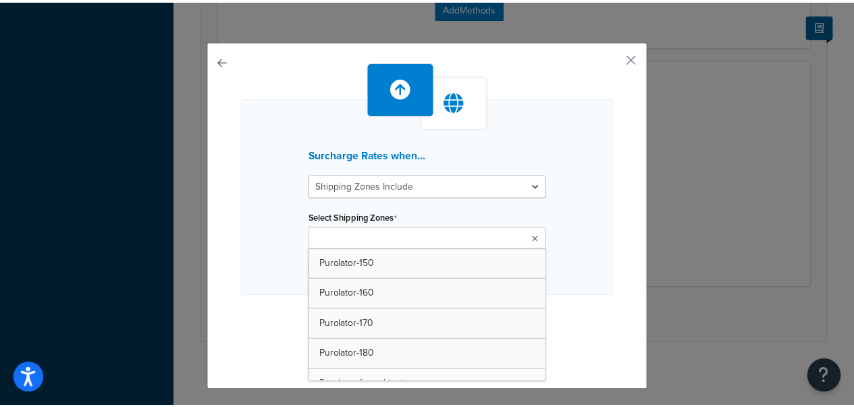
scroll to position [408, 0]
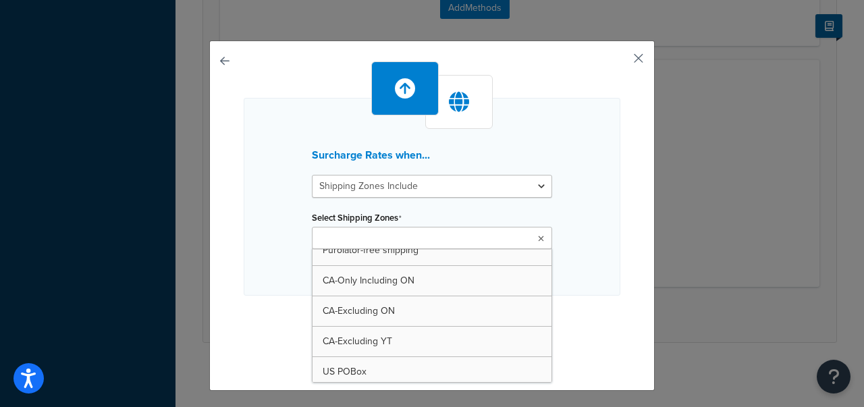
click at [620, 61] on button "button" at bounding box center [618, 62] width 3 height 3
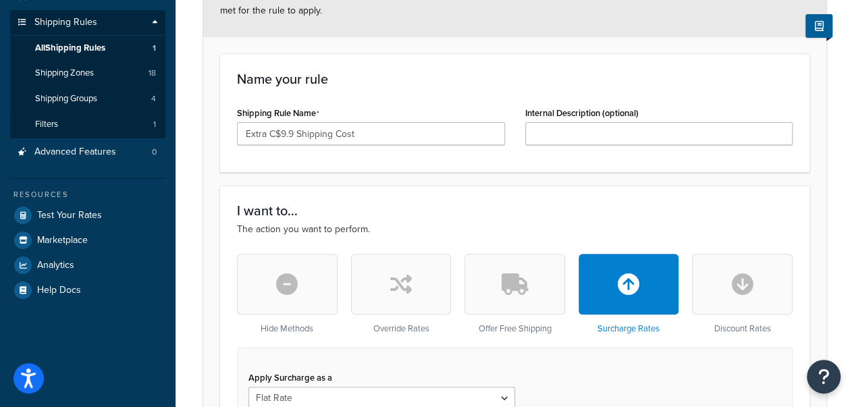
scroll to position [329, 0]
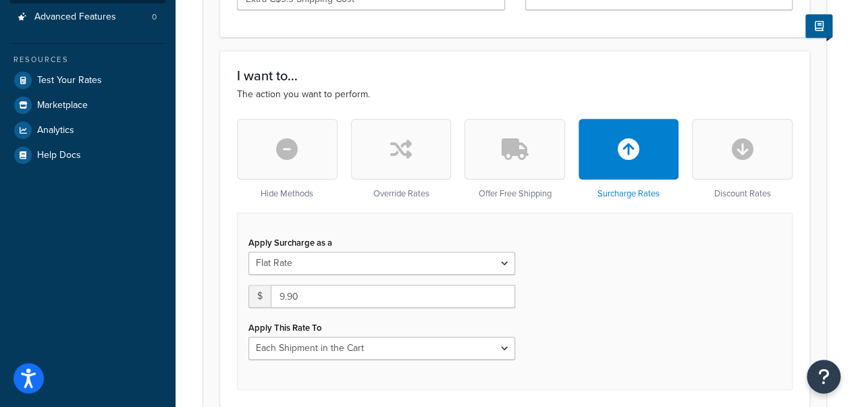
click at [400, 162] on button "button" at bounding box center [401, 149] width 101 height 61
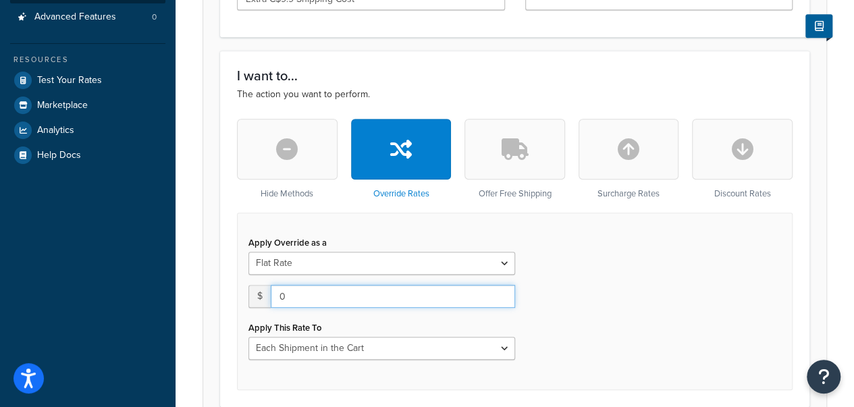
drag, startPoint x: 329, startPoint y: 304, endPoint x: 242, endPoint y: 307, distance: 87.8
click at [242, 307] on div "Apply Override as a Flat Rate Percentage Flat Rate & Percentage $ 0 Apply This …" at bounding box center [381, 296] width 287 height 127
type input "9.9"
click at [389, 241] on div "Apply Override as a Flat Rate Percentage Flat Rate & Percentage" at bounding box center [381, 254] width 267 height 42
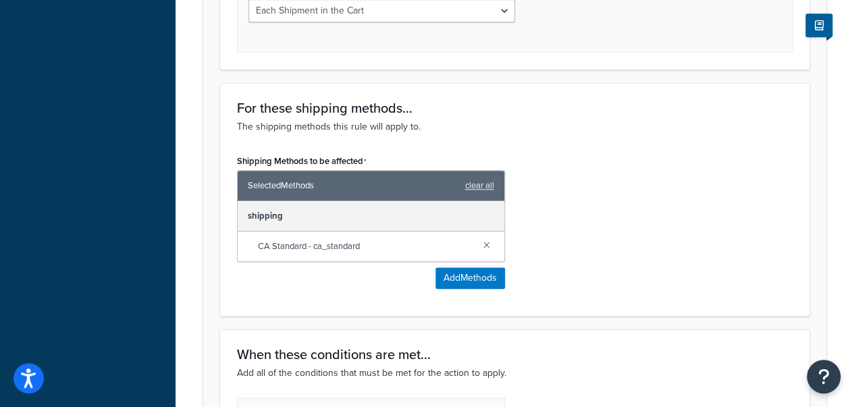
scroll to position [937, 0]
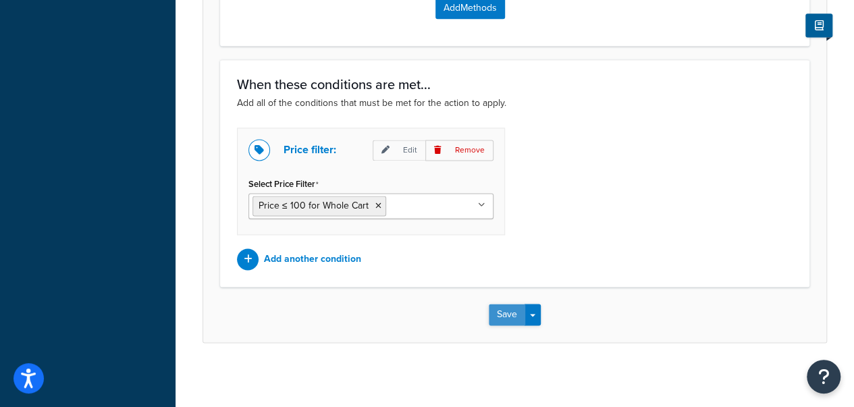
click at [504, 316] on button "Save" at bounding box center [507, 315] width 36 height 22
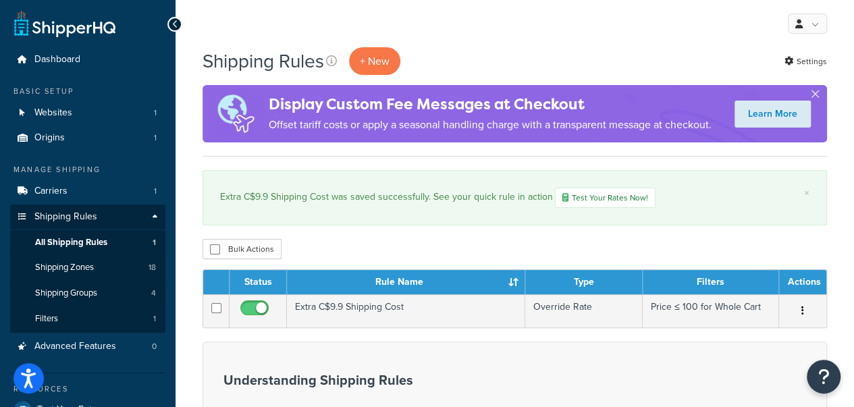
scroll to position [270, 0]
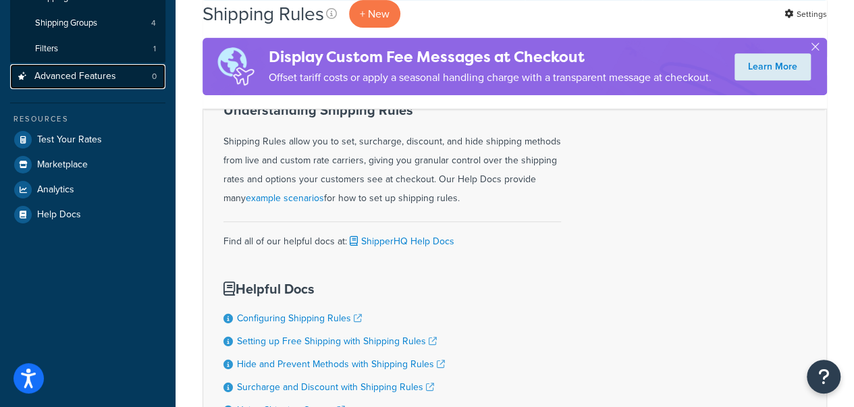
click at [109, 72] on span "Advanced Features" at bounding box center [75, 76] width 82 height 11
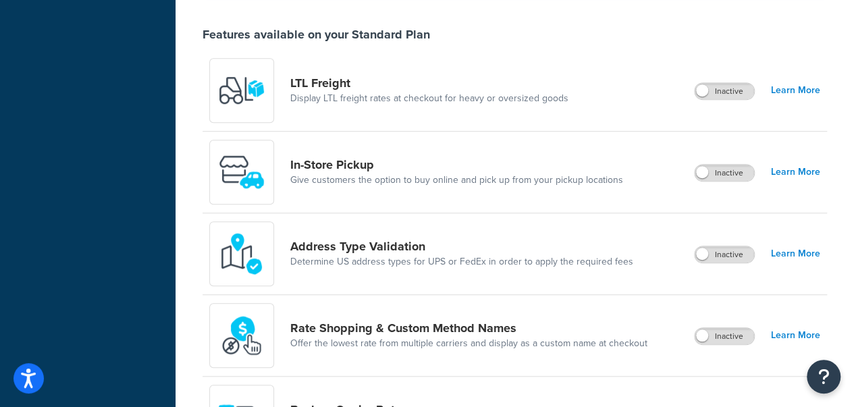
scroll to position [540, 0]
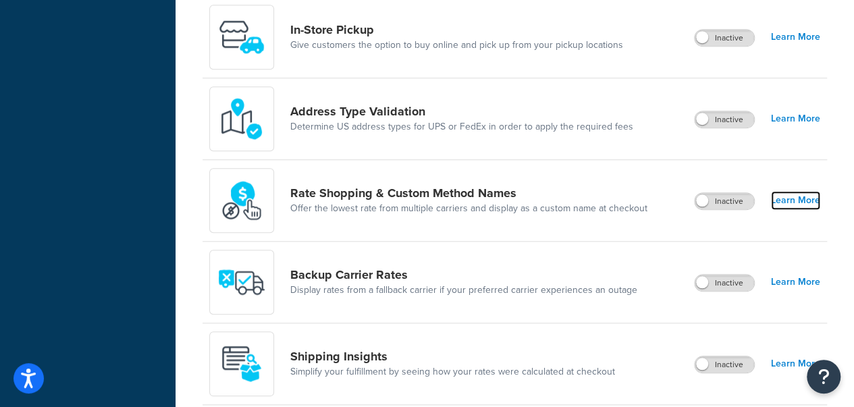
click at [803, 202] on link "Learn More" at bounding box center [795, 200] width 49 height 19
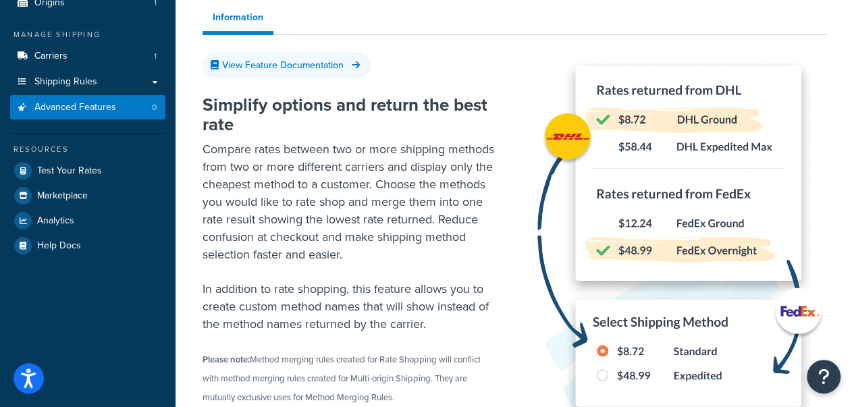
scroll to position [202, 0]
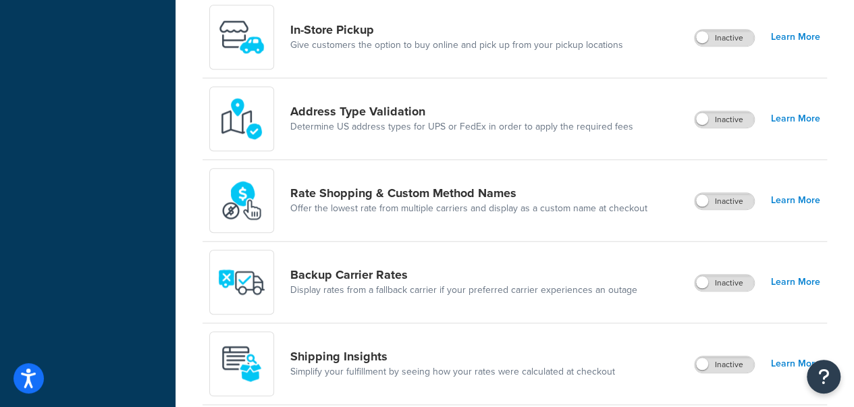
scroll to position [607, 0]
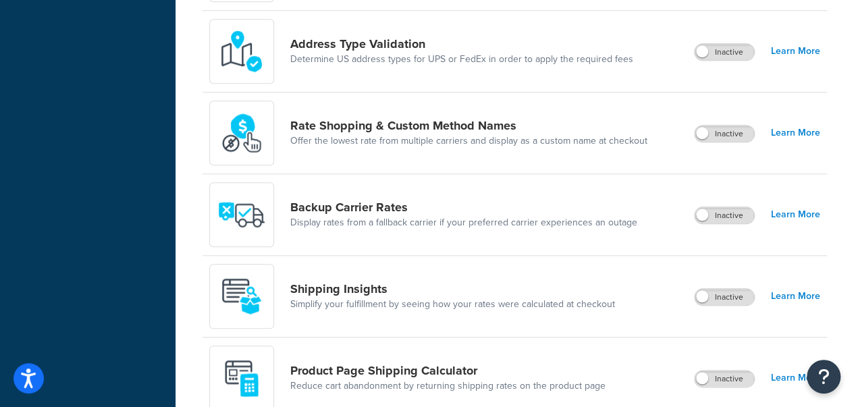
click at [837, 133] on div "Advanced Features Recommended Your Standard Plan allows for 3 Advanced Feature …" at bounding box center [514, 318] width 678 height 1743
click at [815, 130] on link "Learn More" at bounding box center [795, 133] width 49 height 19
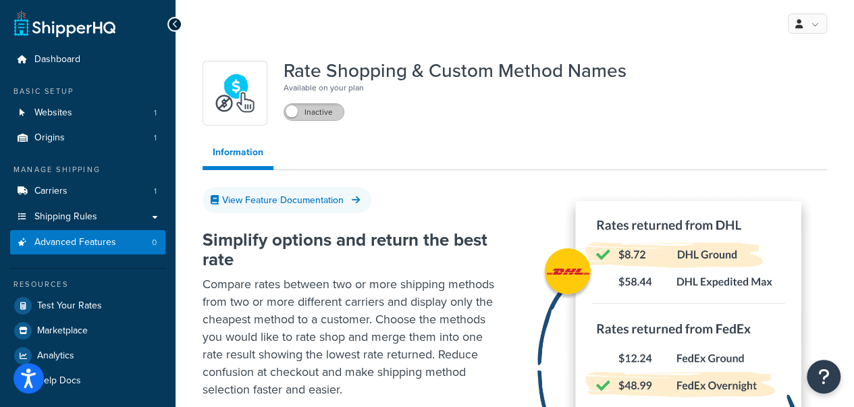
click at [330, 106] on label "Inactive" at bounding box center [313, 112] width 59 height 16
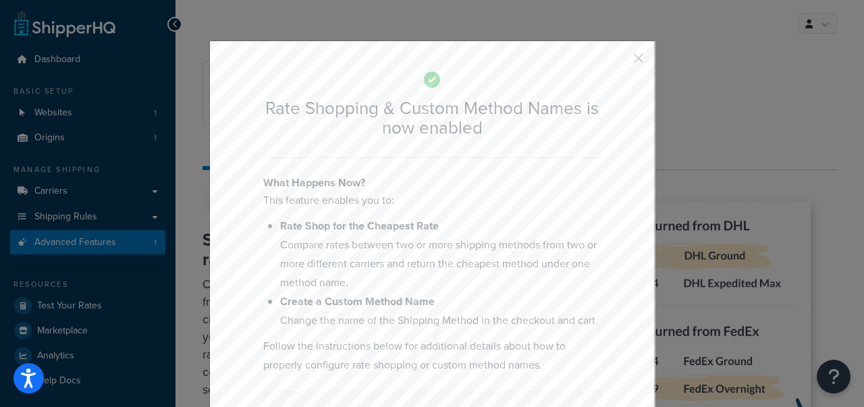
scroll to position [173, 0]
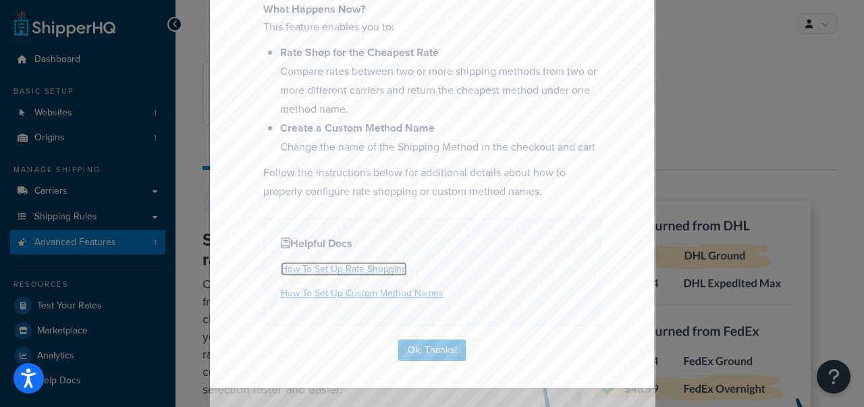
click at [389, 267] on link "How To Set Up Rate Shopping" at bounding box center [344, 269] width 126 height 14
click at [782, 103] on div "Rate Shopping & Custom Method Names is now enabled What Happens Now? This featu…" at bounding box center [432, 203] width 864 height 407
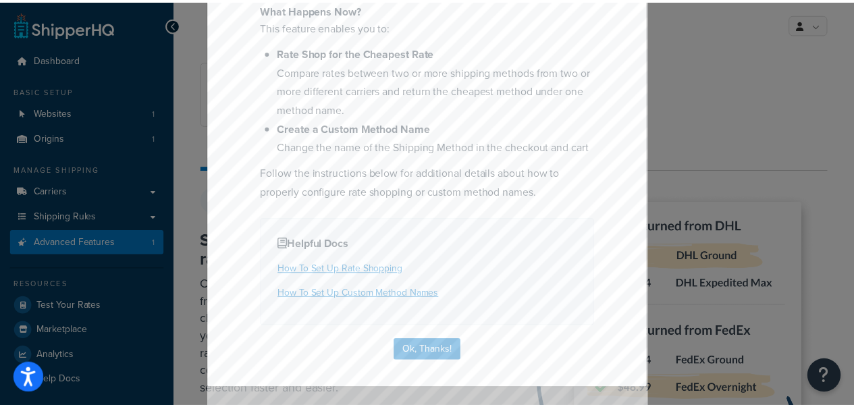
scroll to position [0, 0]
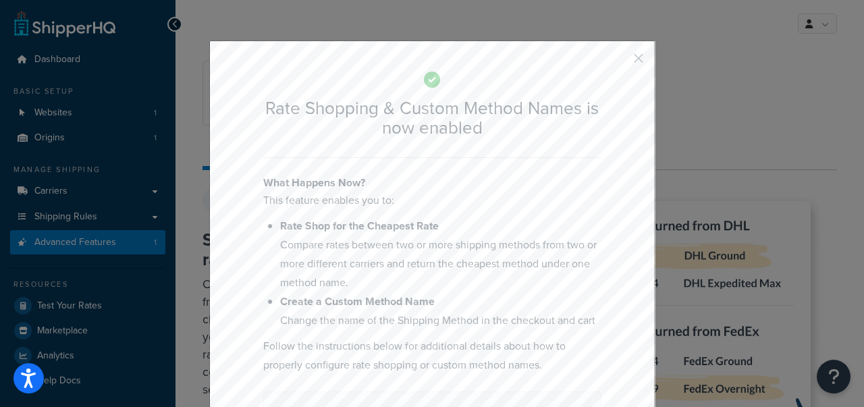
click at [620, 61] on button "button" at bounding box center [618, 62] width 3 height 3
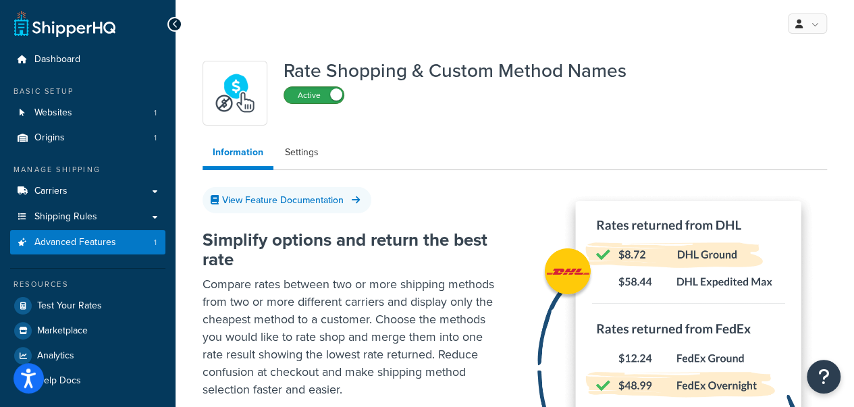
click at [329, 95] on label "Active" at bounding box center [313, 95] width 59 height 16
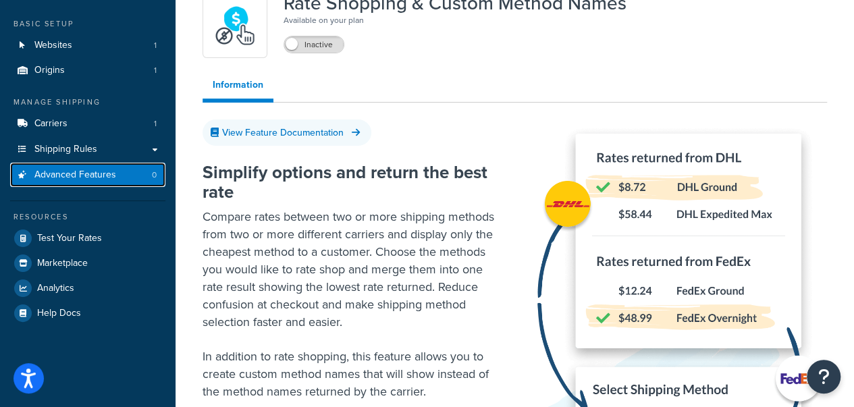
click at [126, 173] on link "Advanced Features 0" at bounding box center [87, 175] width 155 height 25
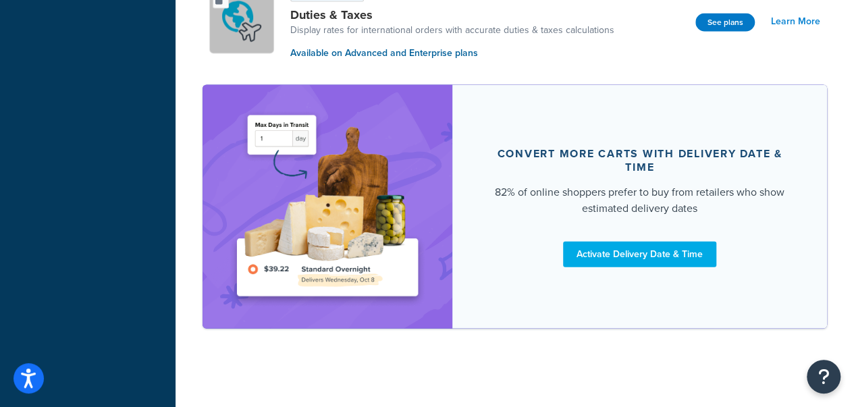
scroll to position [1286, 0]
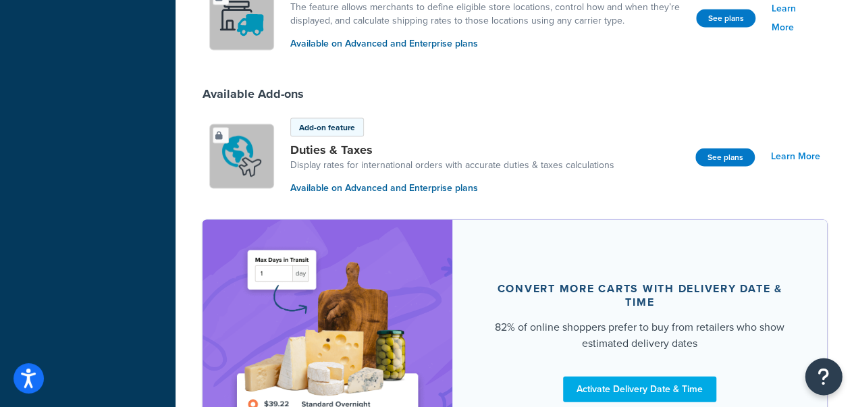
click at [828, 373] on icon "Open Resource Center" at bounding box center [823, 376] width 13 height 19
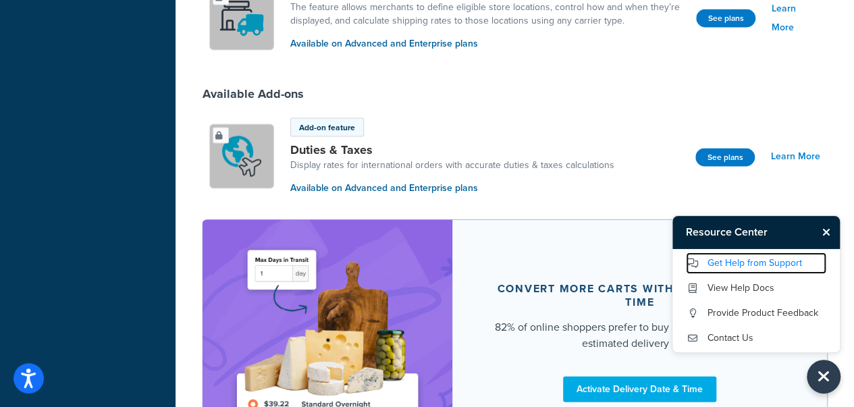
click at [781, 264] on link "Get Help from Support" at bounding box center [756, 263] width 140 height 22
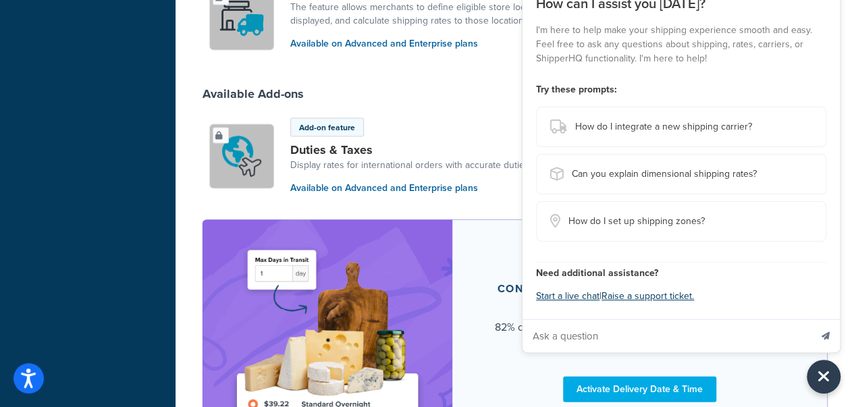
click at [670, 333] on input "Ask a question" at bounding box center [666, 336] width 288 height 32
type input "choose highest rate when rules conflict"
click at [811, 319] on button "Send message" at bounding box center [825, 335] width 28 height 33
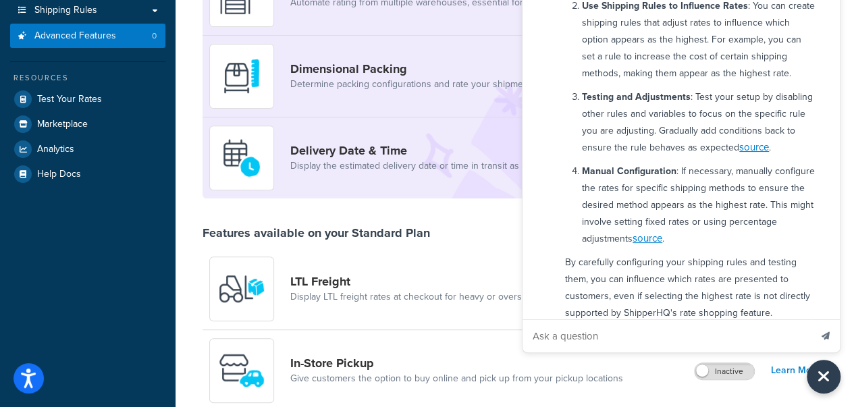
scroll to position [0, 0]
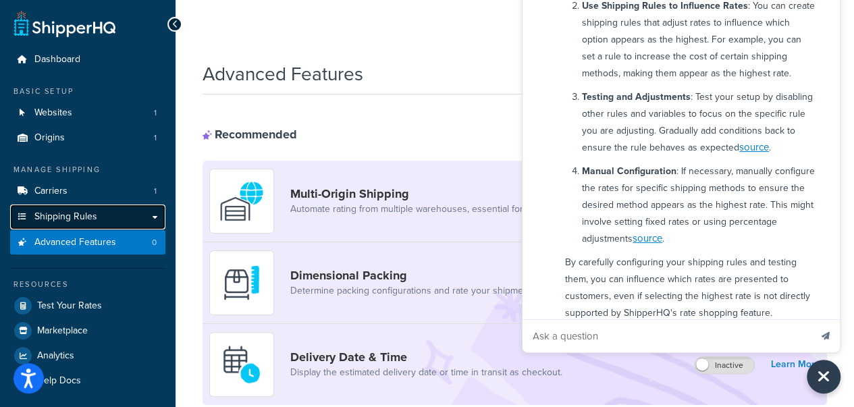
click at [66, 207] on link "Shipping Rules" at bounding box center [87, 217] width 155 height 25
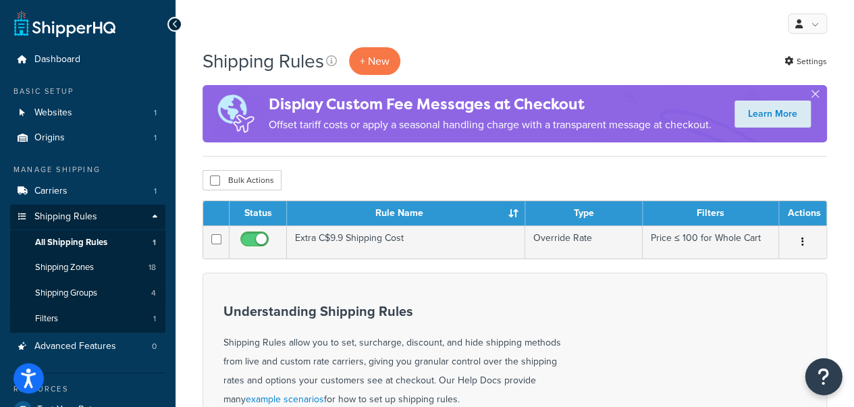
click at [829, 371] on button "Open Resource Center" at bounding box center [823, 376] width 37 height 37
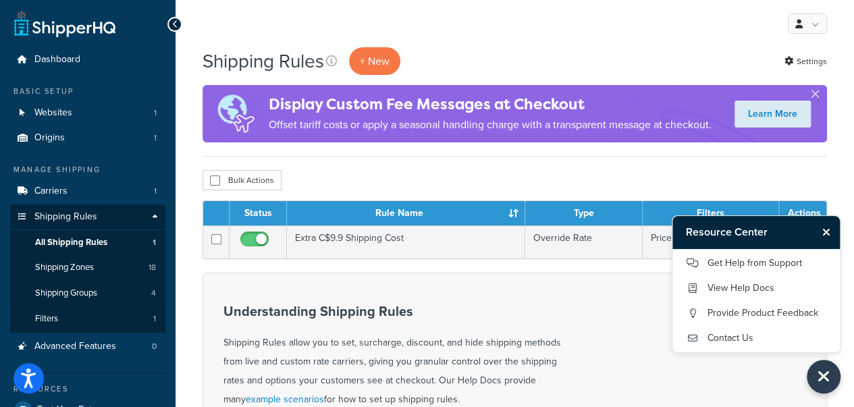
click at [678, 185] on div "Bulk Actions Duplicate [GEOGRAPHIC_DATA]" at bounding box center [514, 180] width 624 height 20
click at [506, 186] on div "Bulk Actions Duplicate [GEOGRAPHIC_DATA]" at bounding box center [514, 180] width 624 height 20
click at [825, 230] on icon "Close Resource Center" at bounding box center [826, 232] width 8 height 11
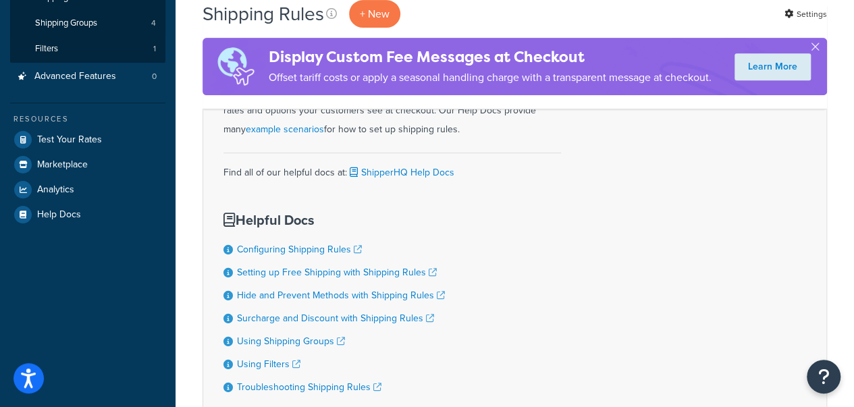
scroll to position [337, 0]
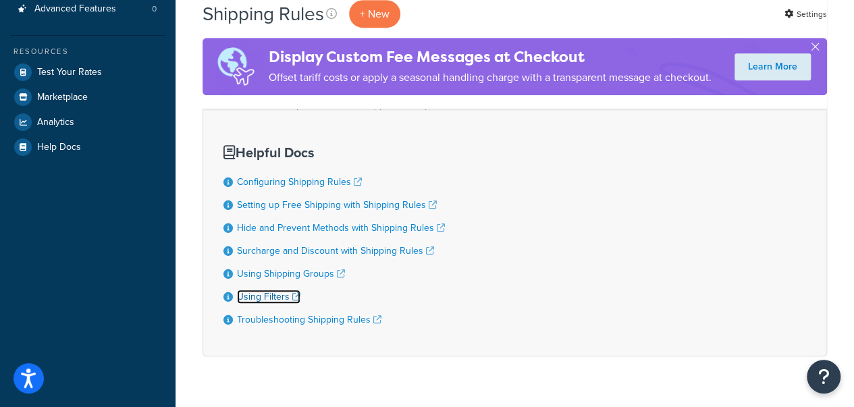
click at [263, 302] on link "Using Filters" at bounding box center [268, 297] width 63 height 14
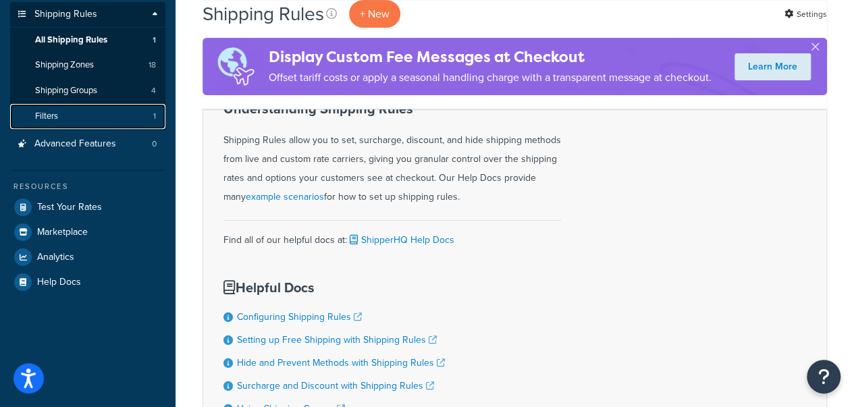
click at [82, 116] on link "Filters 1" at bounding box center [87, 116] width 155 height 25
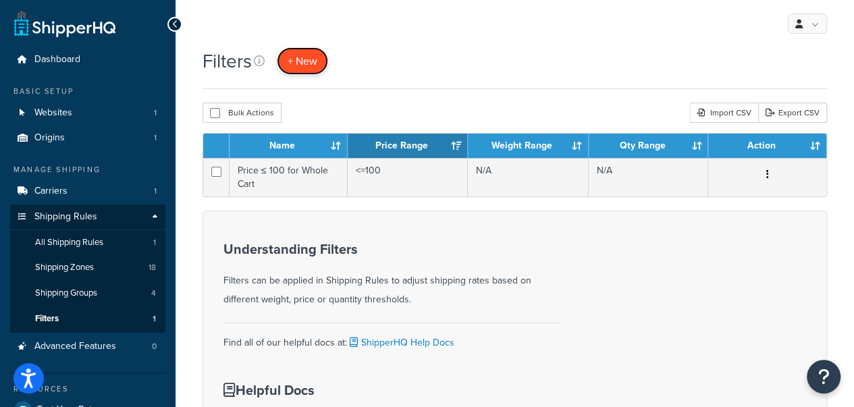
click at [304, 58] on span "+ New" at bounding box center [303, 61] width 30 height 16
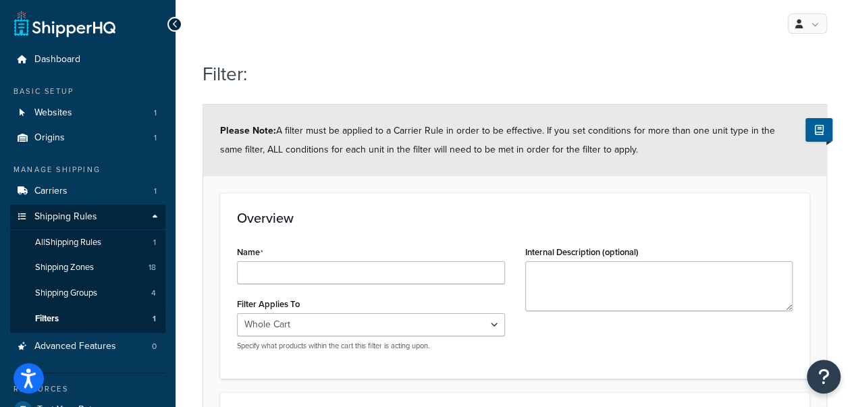
scroll to position [67, 0]
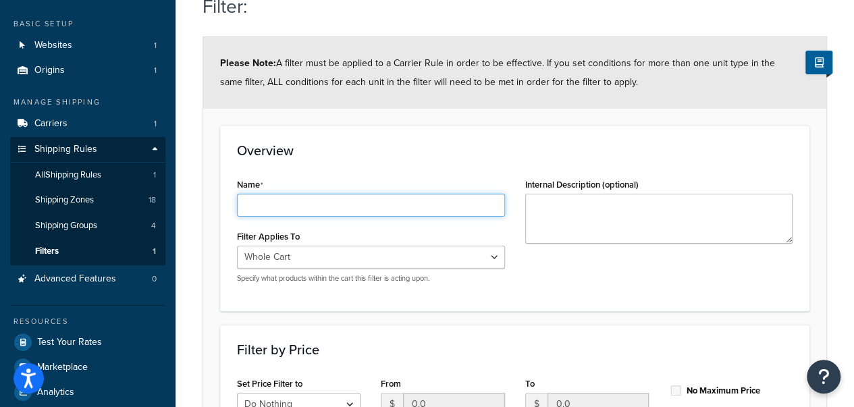
click at [409, 210] on input "Name" at bounding box center [371, 205] width 268 height 23
click at [413, 206] on input "Name" at bounding box center [371, 205] width 268 height 23
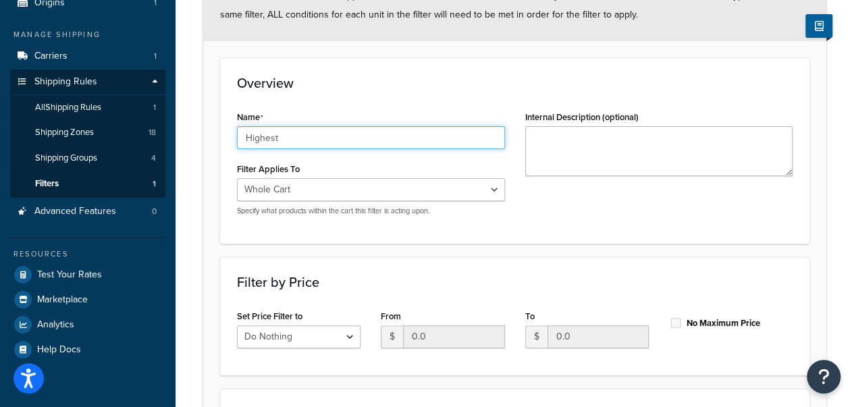
scroll to position [270, 0]
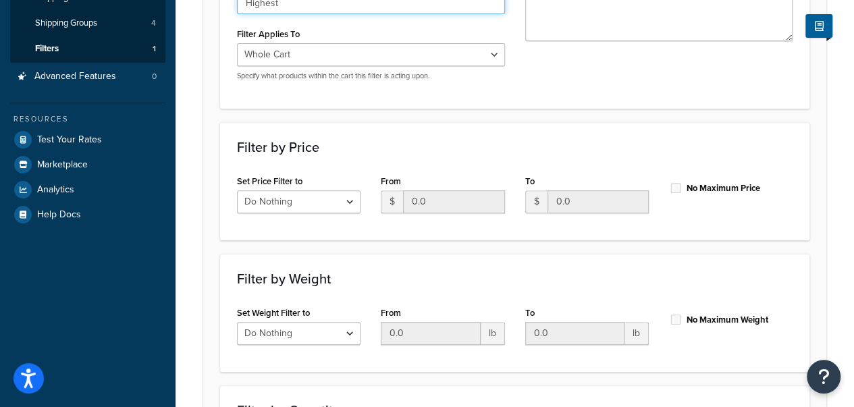
type input "Highest"
click at [334, 196] on select "Do Nothing Apply to a Range" at bounding box center [299, 201] width 124 height 23
select select "range"
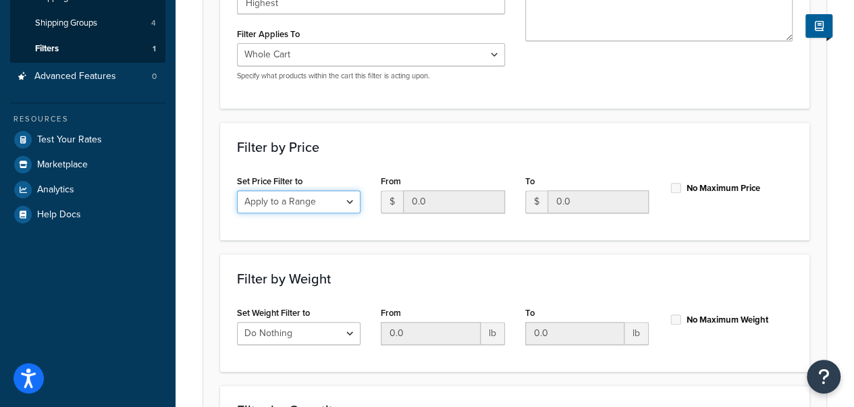
click at [237, 190] on select "Do Nothing Apply to a Range" at bounding box center [299, 201] width 124 height 23
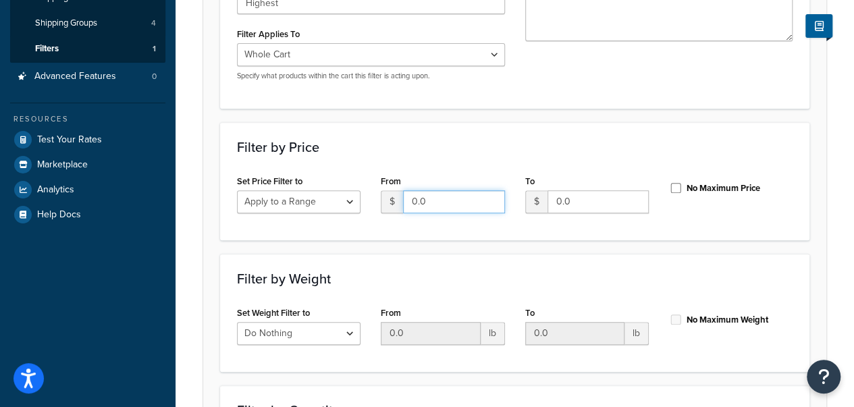
drag, startPoint x: 439, startPoint y: 199, endPoint x: 400, endPoint y: 200, distance: 38.5
click at [400, 200] on div "$ 0.0" at bounding box center [443, 201] width 124 height 23
drag, startPoint x: 612, startPoint y: 205, endPoint x: 547, endPoint y: 205, distance: 65.5
click at [547, 205] on input "0.0" at bounding box center [597, 201] width 101 height 23
type input "100"
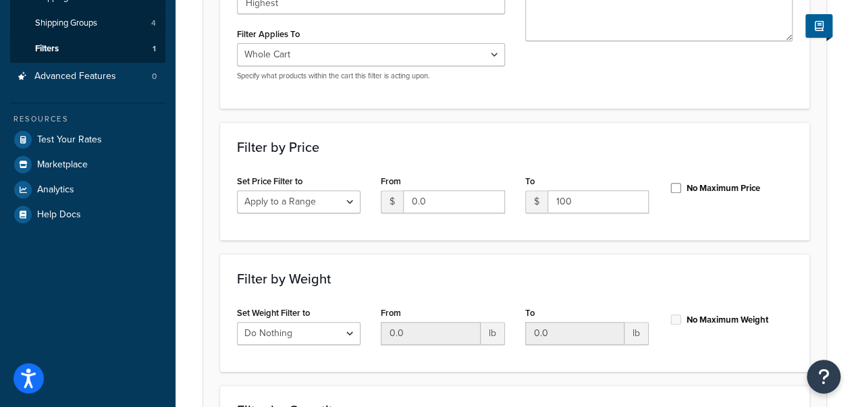
click at [538, 171] on div "To $ 100" at bounding box center [587, 192] width 124 height 42
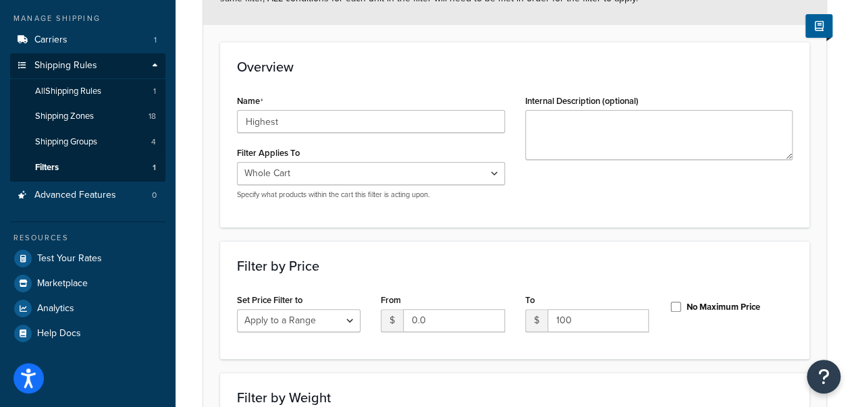
scroll to position [489, 0]
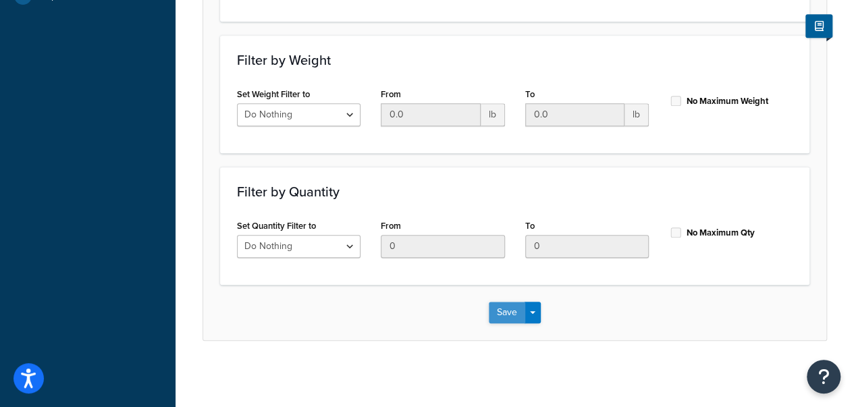
click at [507, 317] on button "Save" at bounding box center [507, 313] width 36 height 22
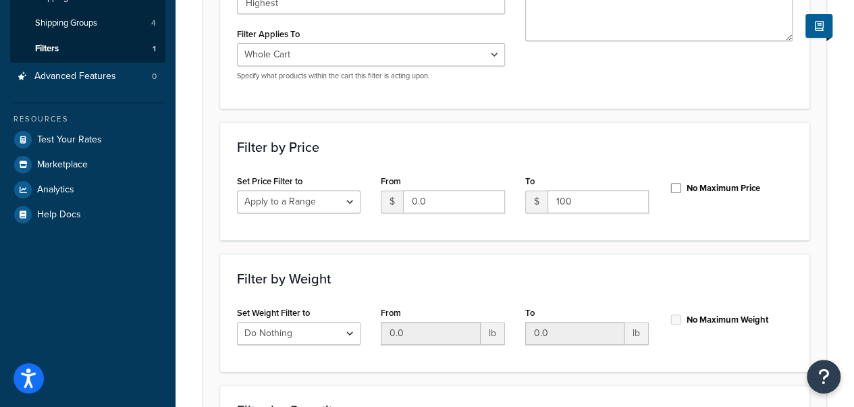
scroll to position [337, 0]
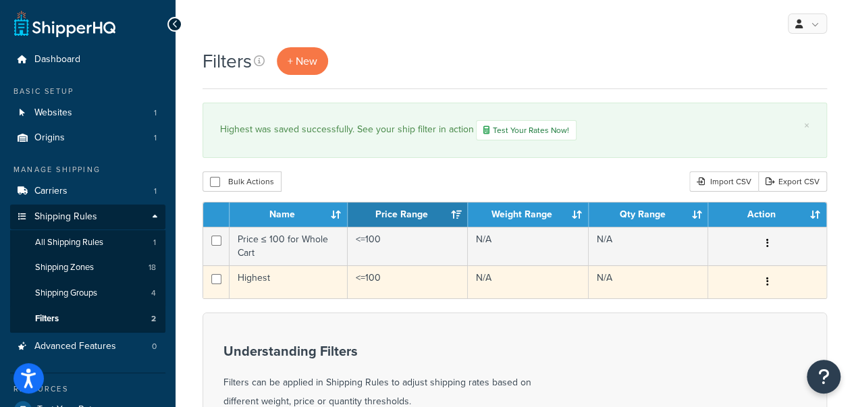
click at [765, 286] on button "button" at bounding box center [767, 282] width 19 height 22
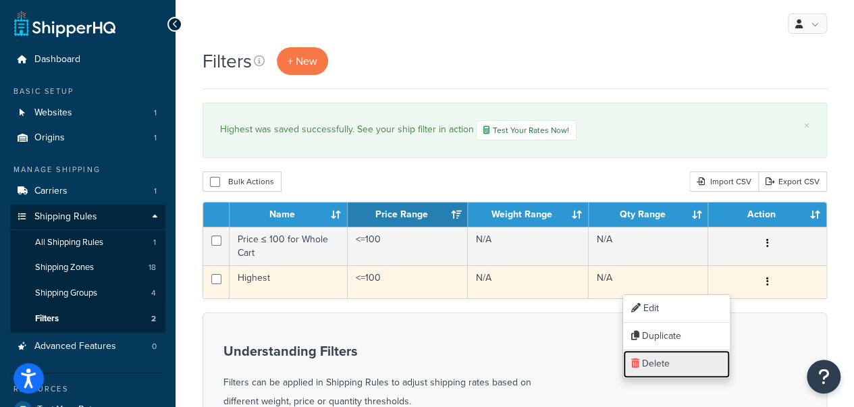
click at [668, 364] on link "Delete" at bounding box center [676, 364] width 107 height 28
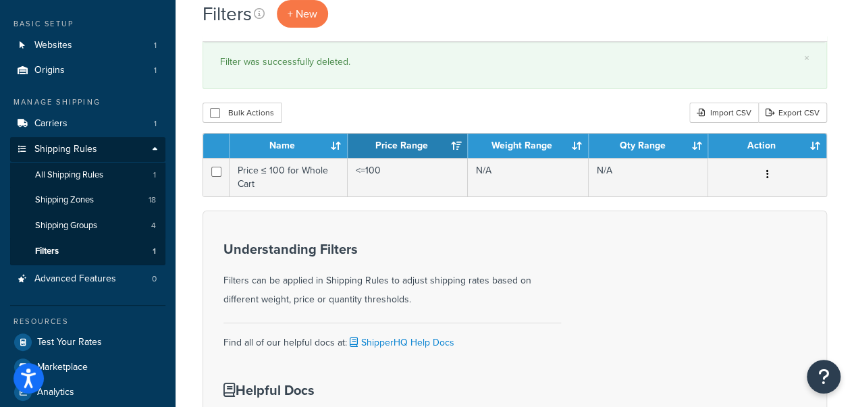
scroll to position [135, 0]
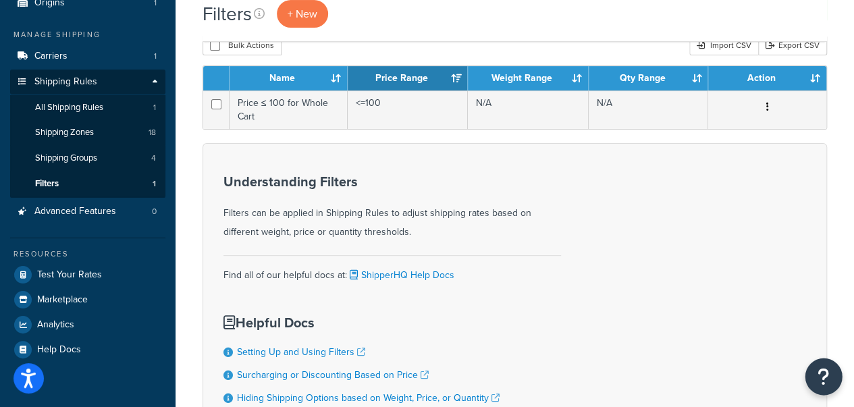
click at [823, 375] on icon "Open Resource Center" at bounding box center [823, 376] width 13 height 19
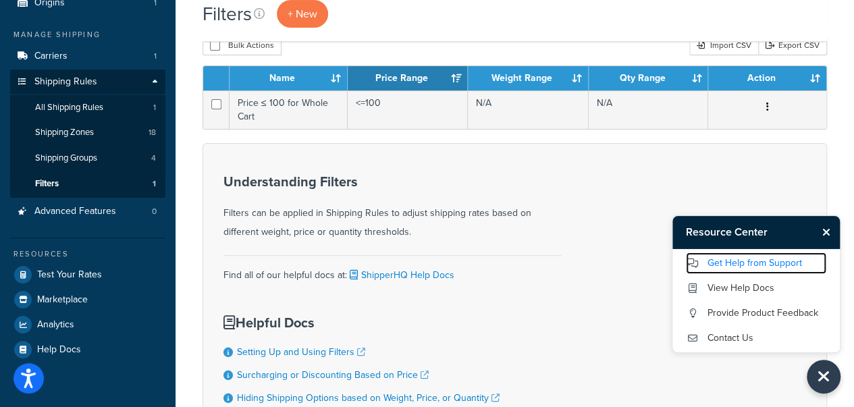
click at [789, 261] on link "Get Help from Support" at bounding box center [756, 263] width 140 height 22
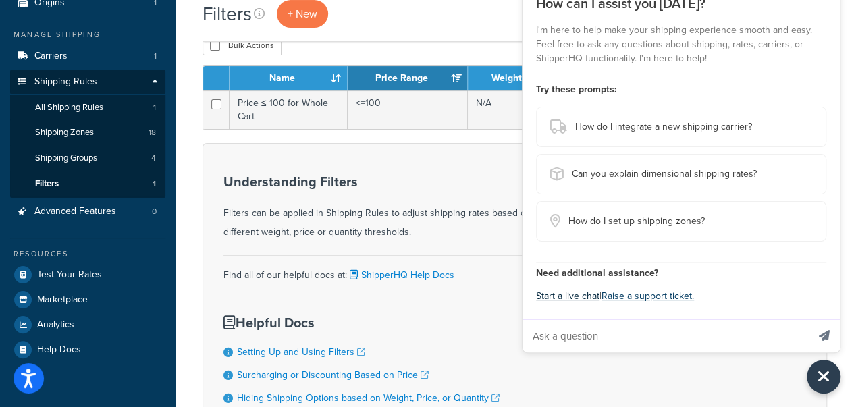
click at [581, 296] on button "Start a live chat" at bounding box center [567, 296] width 63 height 19
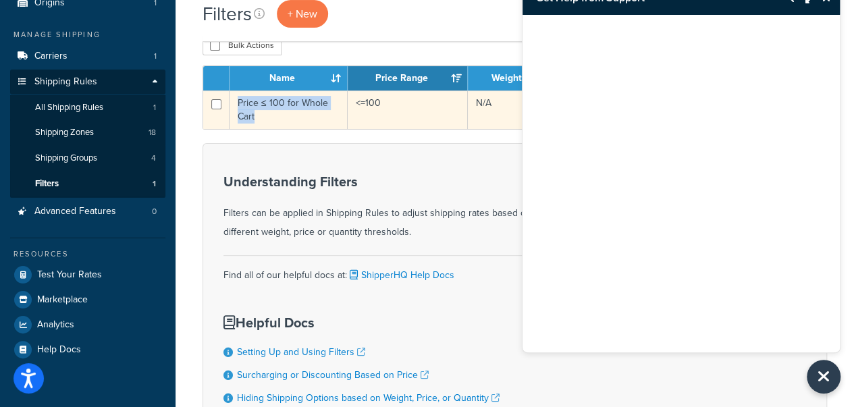
drag, startPoint x: 259, startPoint y: 119, endPoint x: 239, endPoint y: 107, distance: 23.6
click at [239, 107] on td "Price ≤ 100 for Whole Cart" at bounding box center [288, 109] width 118 height 38
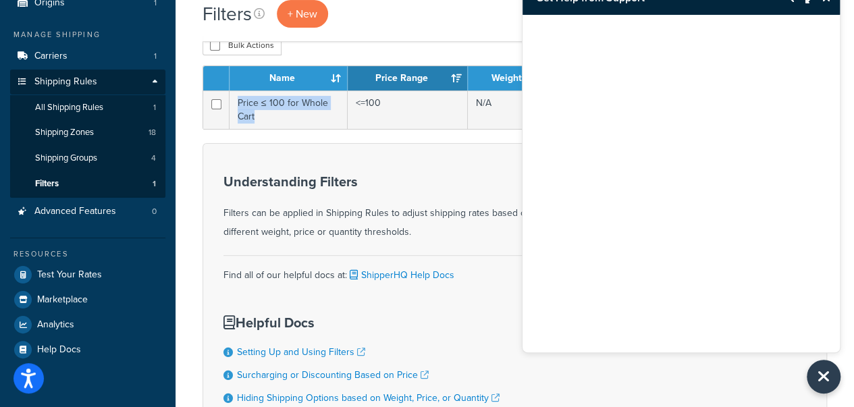
copy td "Price ≤ 100 for Whole Cart"
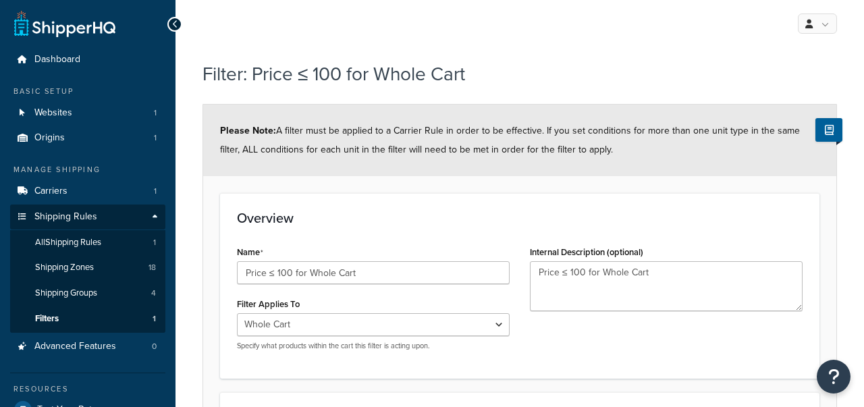
select select "range"
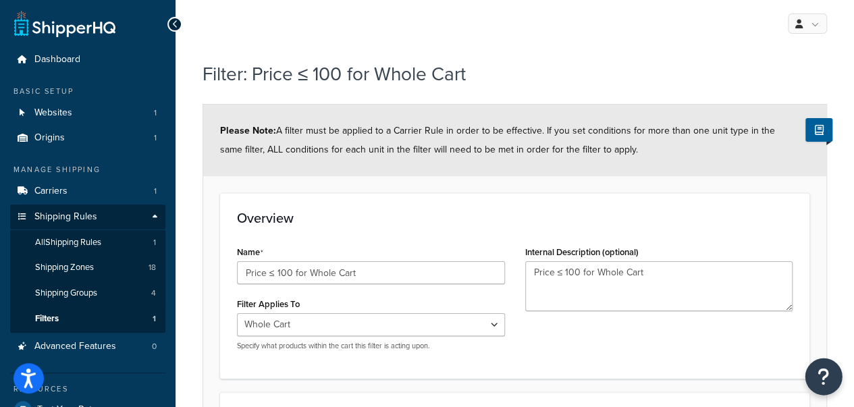
click at [830, 369] on button "Open Resource Center" at bounding box center [823, 376] width 37 height 37
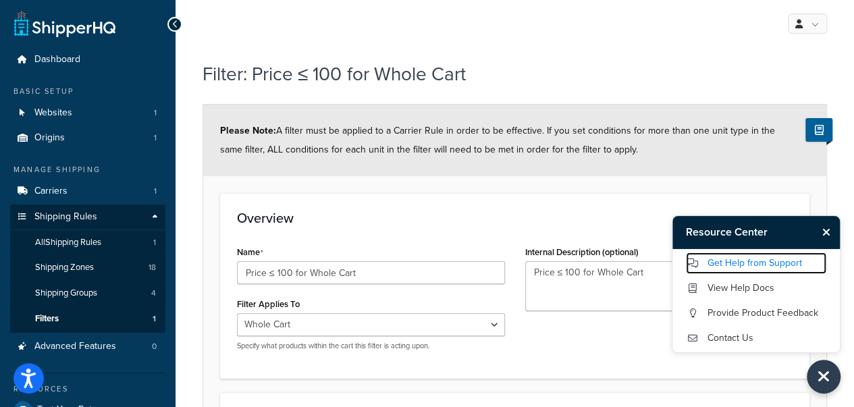
click at [711, 265] on link "Get Help from Support" at bounding box center [756, 263] width 140 height 22
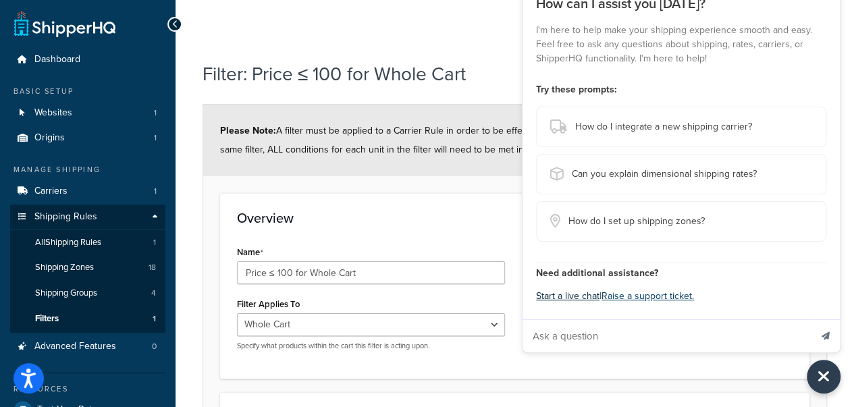
click at [590, 294] on button "Start a live chat" at bounding box center [567, 296] width 63 height 19
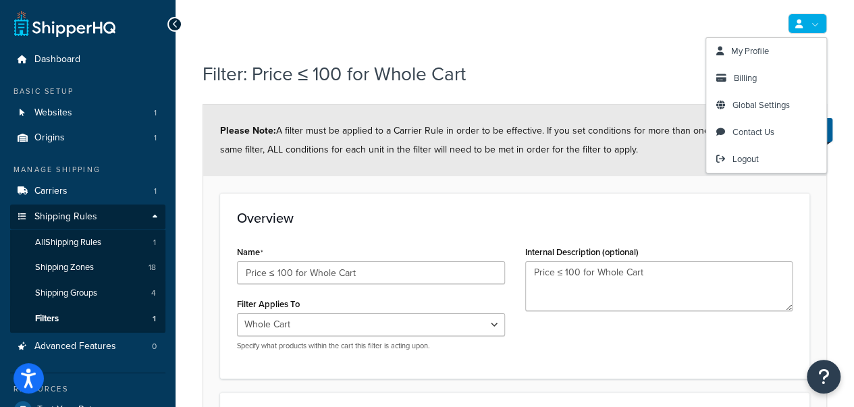
click at [560, 67] on h1 "Filter: Price ≤ 100 for Whole Cart" at bounding box center [505, 74] width 607 height 26
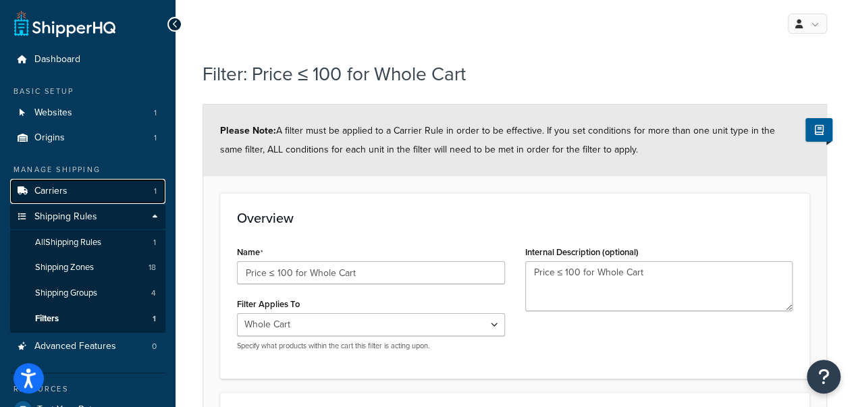
click at [83, 190] on link "Carriers 1" at bounding box center [87, 191] width 155 height 25
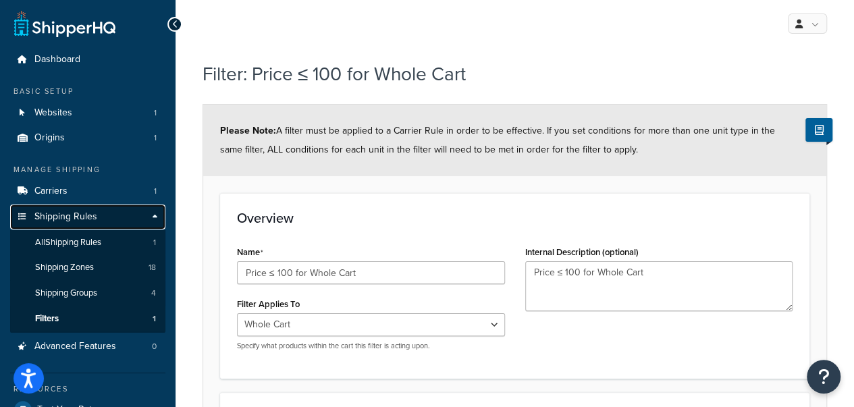
click at [75, 211] on span "Shipping Rules" at bounding box center [65, 216] width 63 height 11
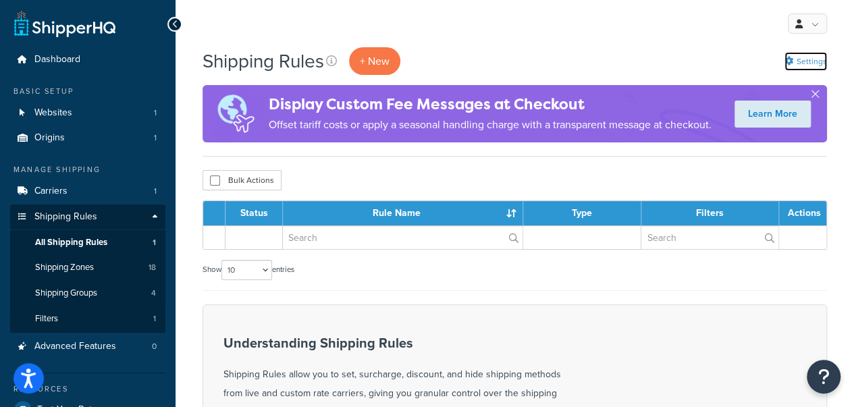
click at [807, 62] on link "Settings" at bounding box center [805, 61] width 43 height 19
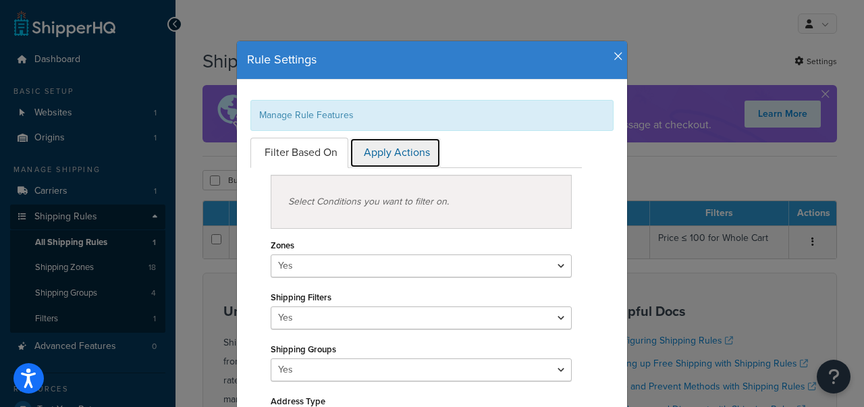
click at [417, 155] on link "Apply Actions" at bounding box center [395, 153] width 91 height 30
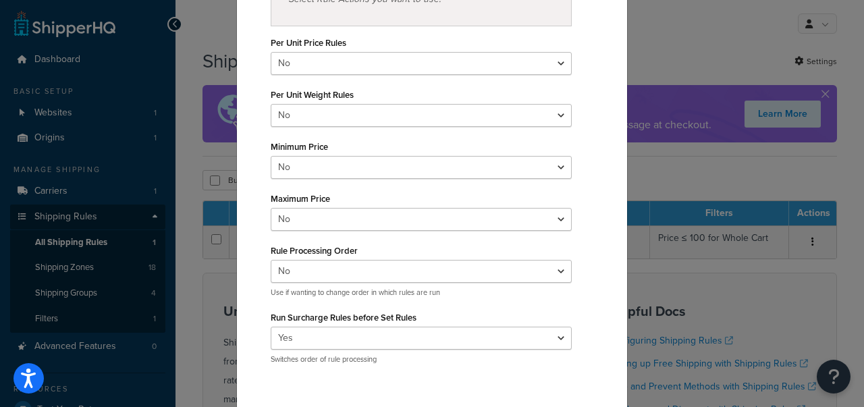
scroll to position [270, 0]
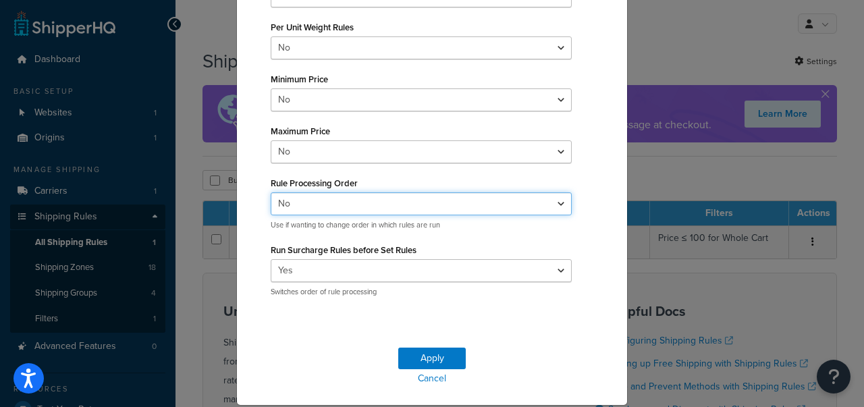
click at [452, 206] on select "Yes No" at bounding box center [421, 203] width 301 height 23
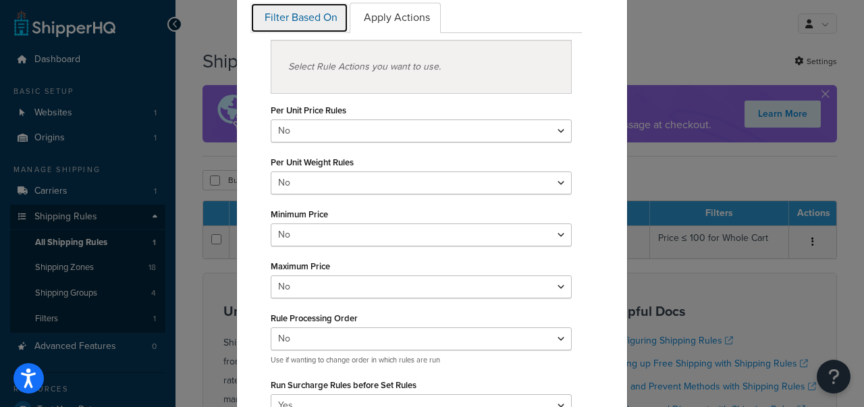
click at [315, 24] on link "Filter Based On" at bounding box center [299, 18] width 98 height 30
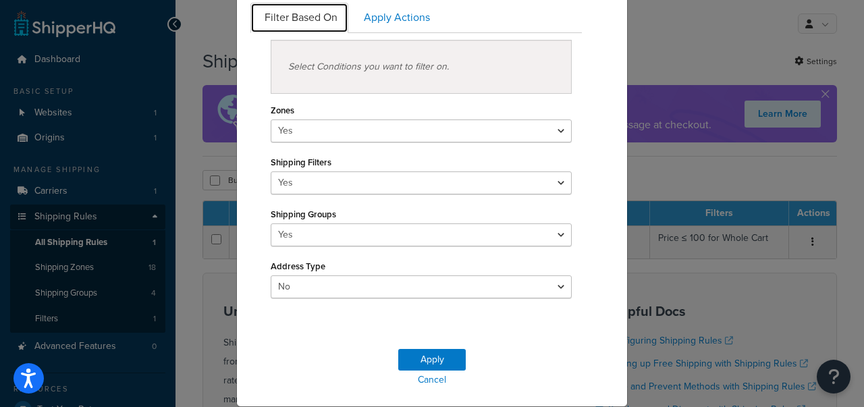
scroll to position [67, 0]
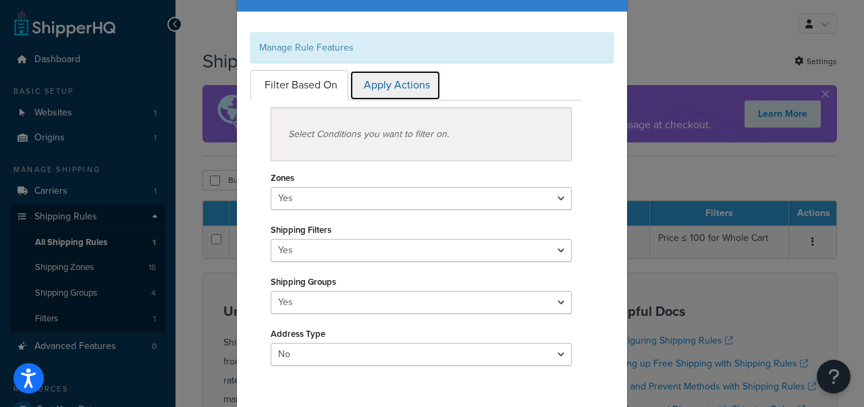
click at [406, 84] on link "Apply Actions" at bounding box center [395, 85] width 91 height 30
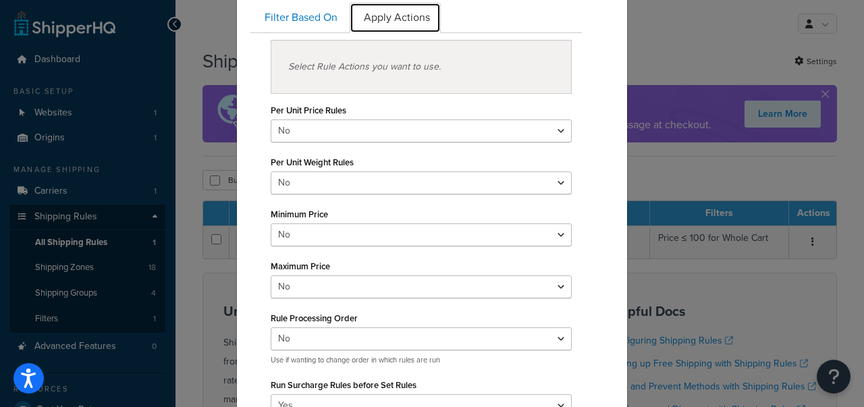
scroll to position [202, 0]
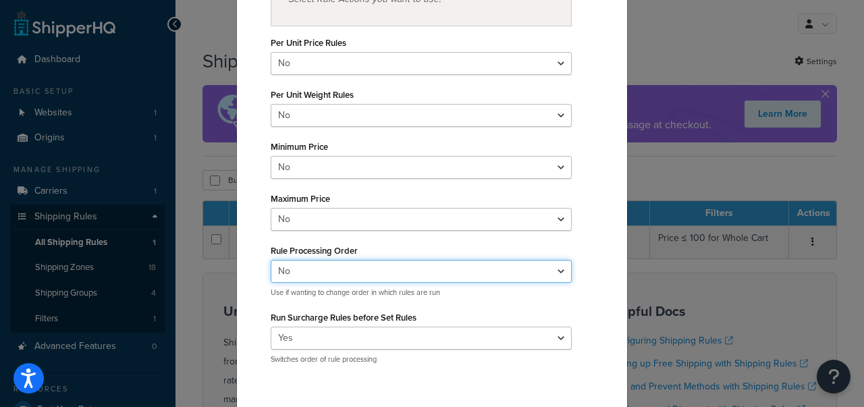
click at [364, 263] on select "Yes No" at bounding box center [421, 271] width 301 height 23
select select "true"
click at [271, 260] on select "Yes No" at bounding box center [421, 271] width 301 height 23
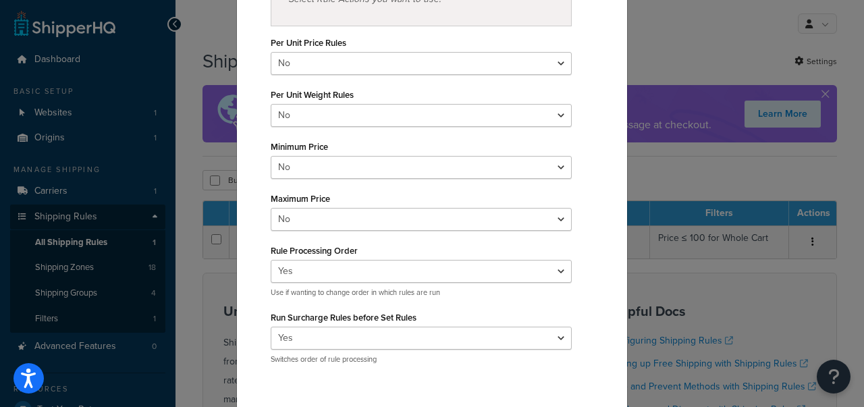
click at [373, 294] on p "Use if wanting to change order in which rules are run" at bounding box center [421, 293] width 301 height 10
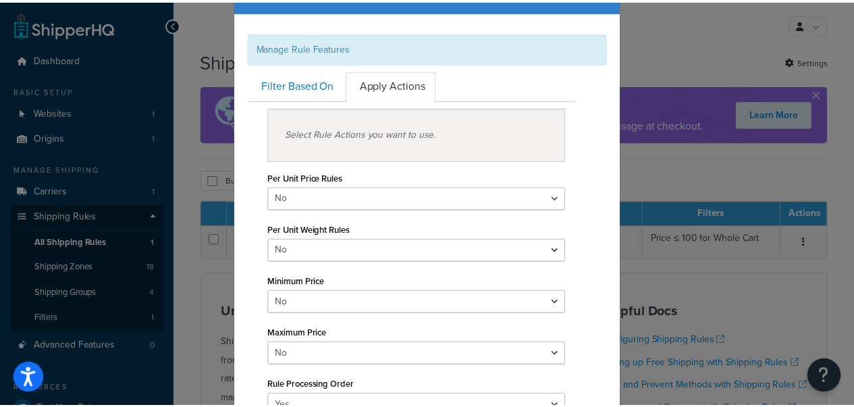
scroll to position [306, 0]
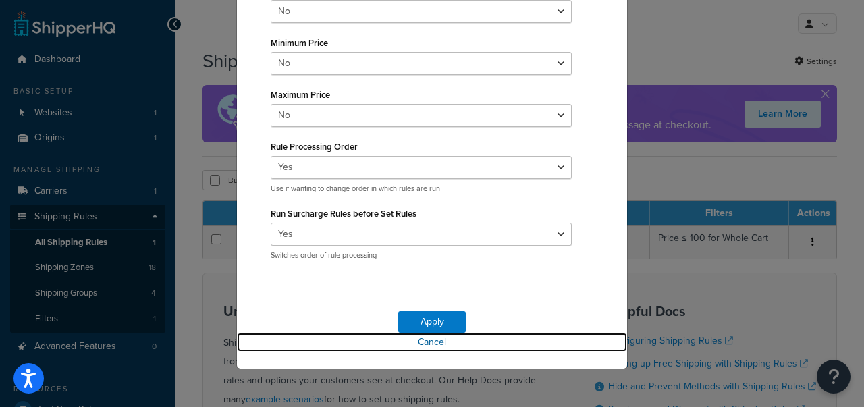
click at [438, 346] on link "Cancel" at bounding box center [432, 342] width 390 height 19
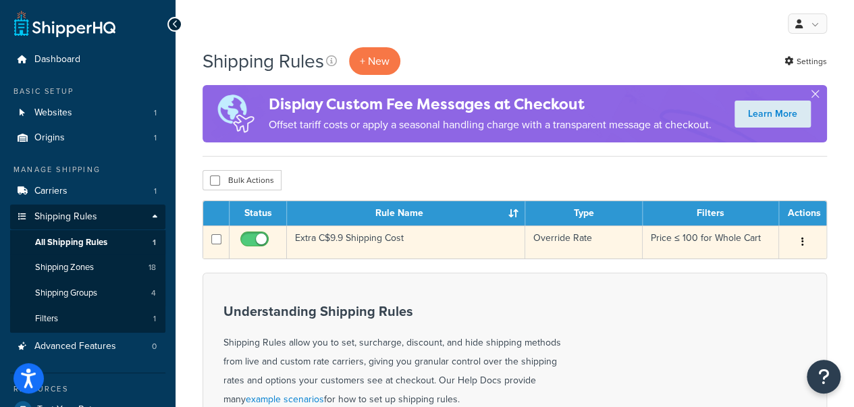
click at [263, 240] on input "checkbox" at bounding box center [256, 242] width 37 height 17
checkbox input "false"
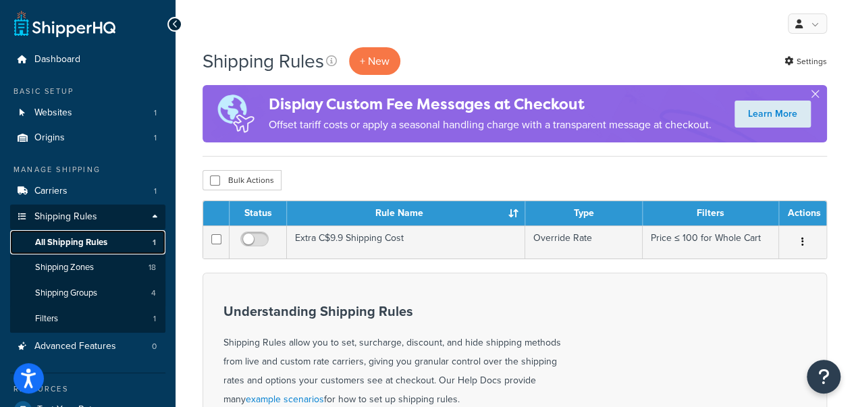
click at [65, 244] on span "All Shipping Rules" at bounding box center [71, 242] width 72 height 11
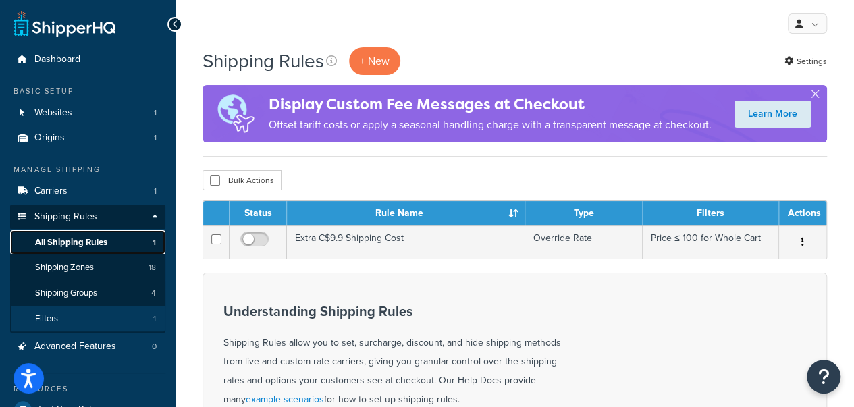
scroll to position [67, 0]
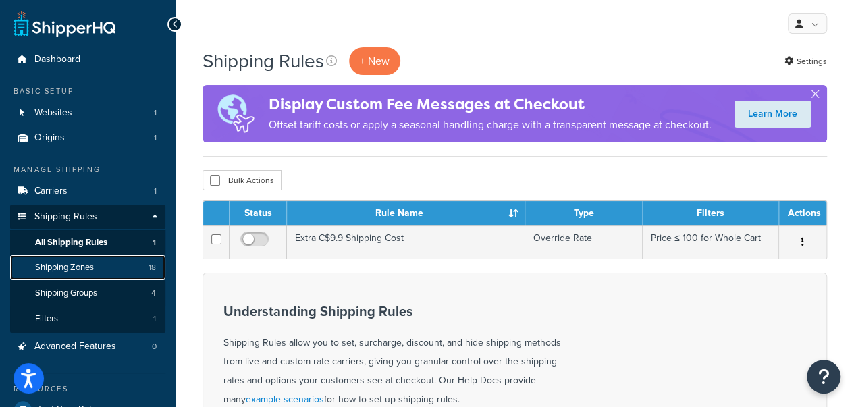
click at [105, 268] on link "Shipping Zones 18" at bounding box center [87, 267] width 155 height 25
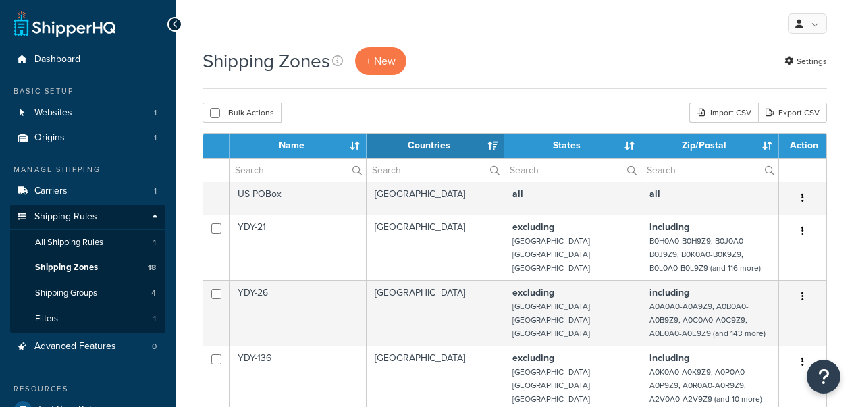
select select "15"
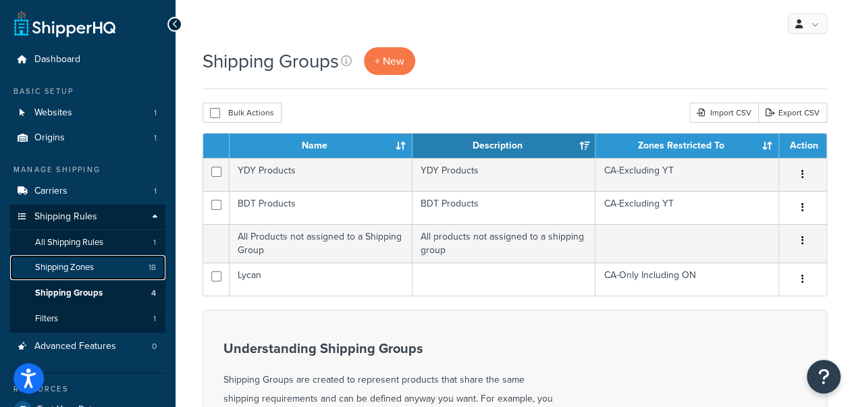
drag, startPoint x: 0, startPoint y: 0, endPoint x: 115, endPoint y: 273, distance: 296.5
click at [115, 273] on link "Shipping Zones 18" at bounding box center [87, 267] width 155 height 25
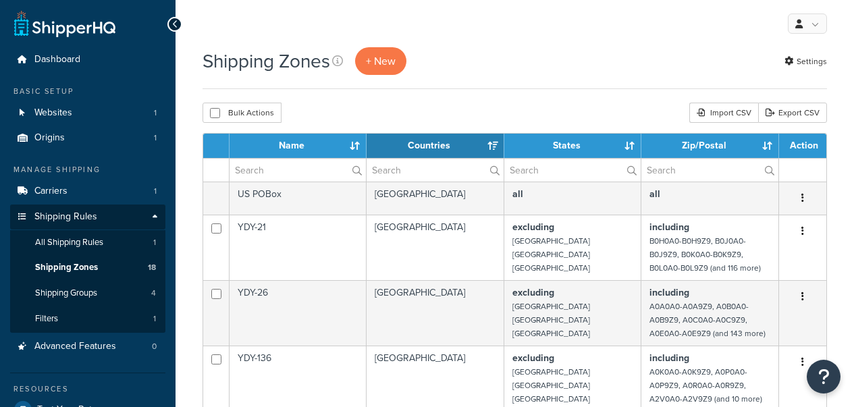
select select "15"
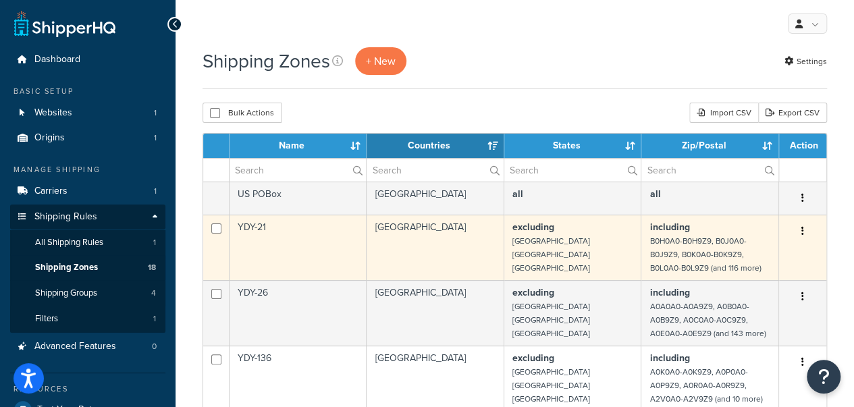
click at [799, 233] on button "button" at bounding box center [802, 232] width 19 height 22
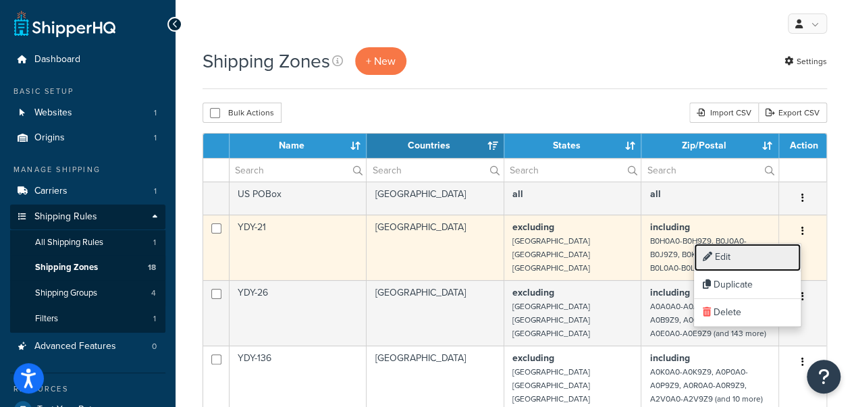
click at [773, 245] on link "Edit" at bounding box center [747, 258] width 107 height 28
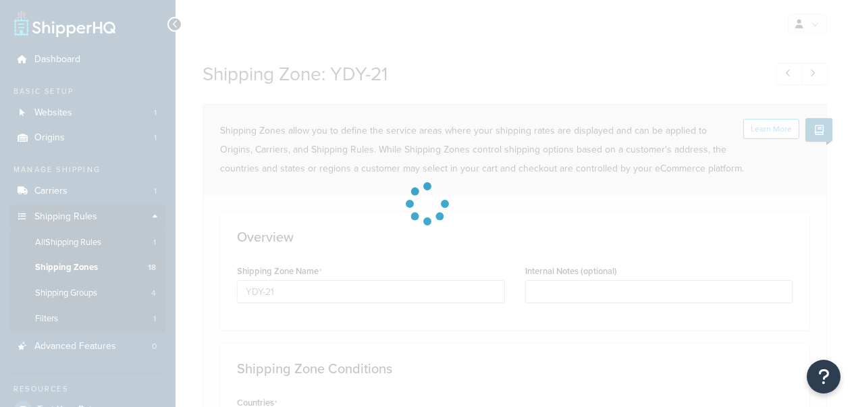
select select "excluding"
select select "including"
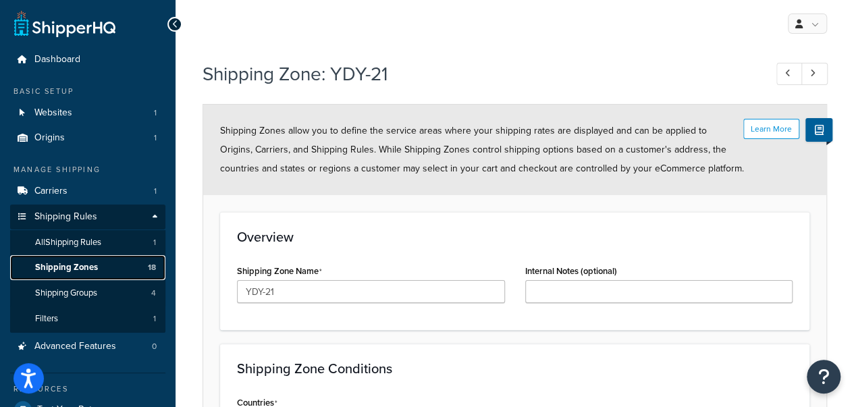
click at [95, 265] on span "Shipping Zones" at bounding box center [66, 267] width 63 height 11
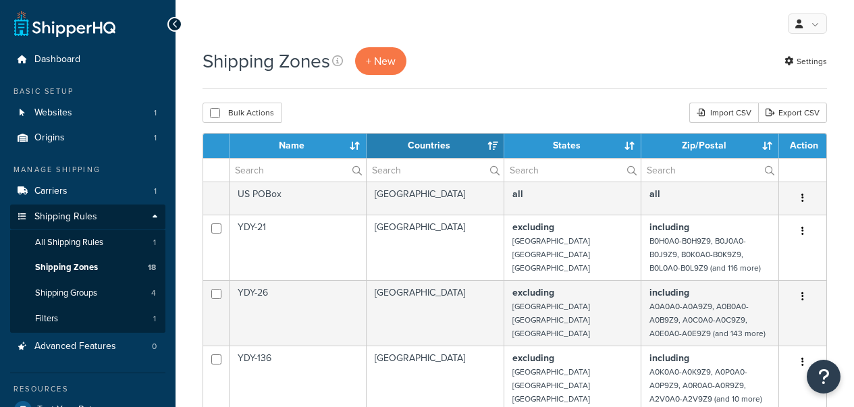
select select "15"
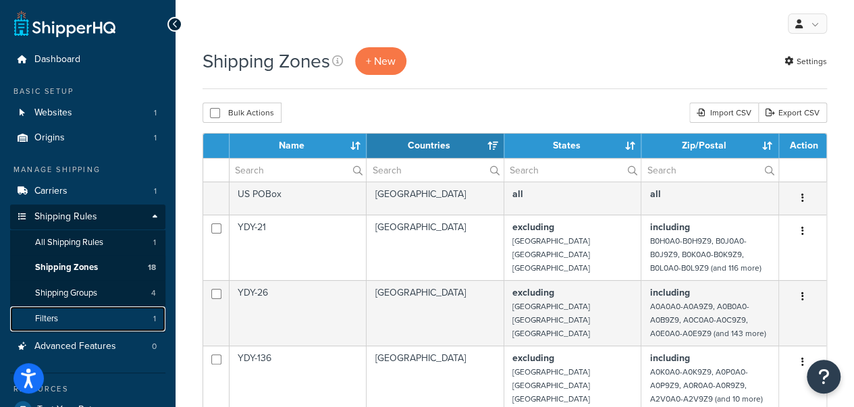
click at [82, 320] on link "Filters 1" at bounding box center [87, 318] width 155 height 25
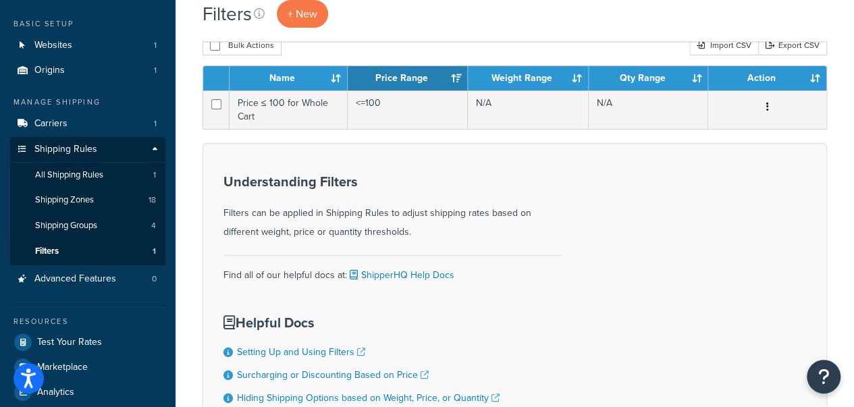
scroll to position [176, 0]
